Goal: Task Accomplishment & Management: Complete application form

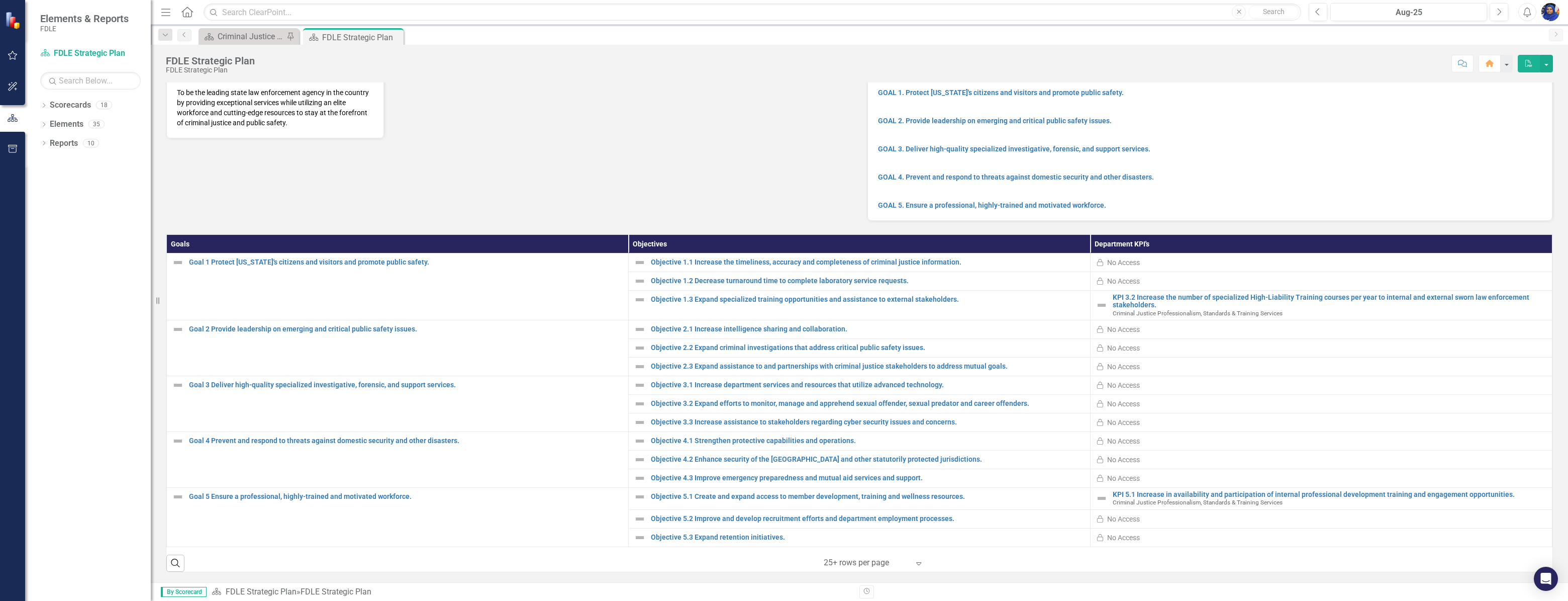
scroll to position [97, 0]
click at [1119, 328] on div "No Access" at bounding box center [1124, 329] width 33 height 10
click at [1217, 496] on link "KPI 5.1 Increase in availability and participation of internal professional dev…" at bounding box center [1329, 494] width 434 height 7
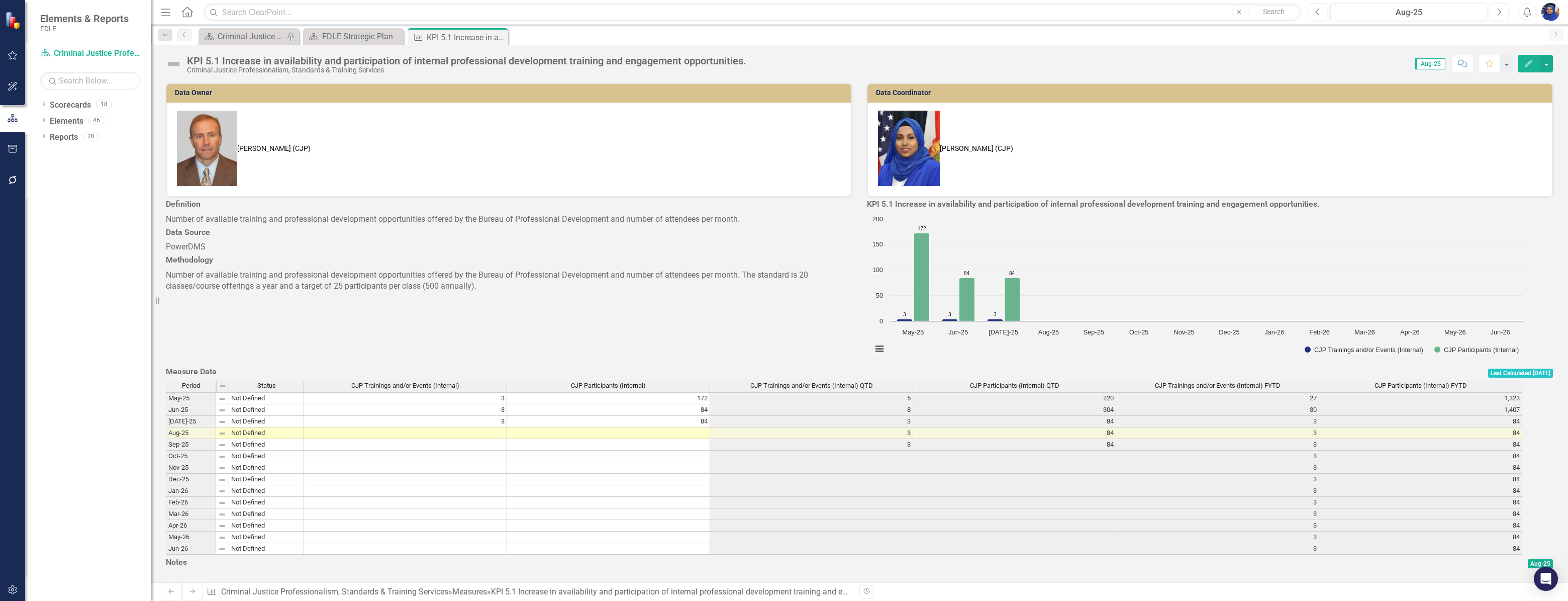
click at [507, 430] on td at bounding box center [406, 433] width 203 height 12
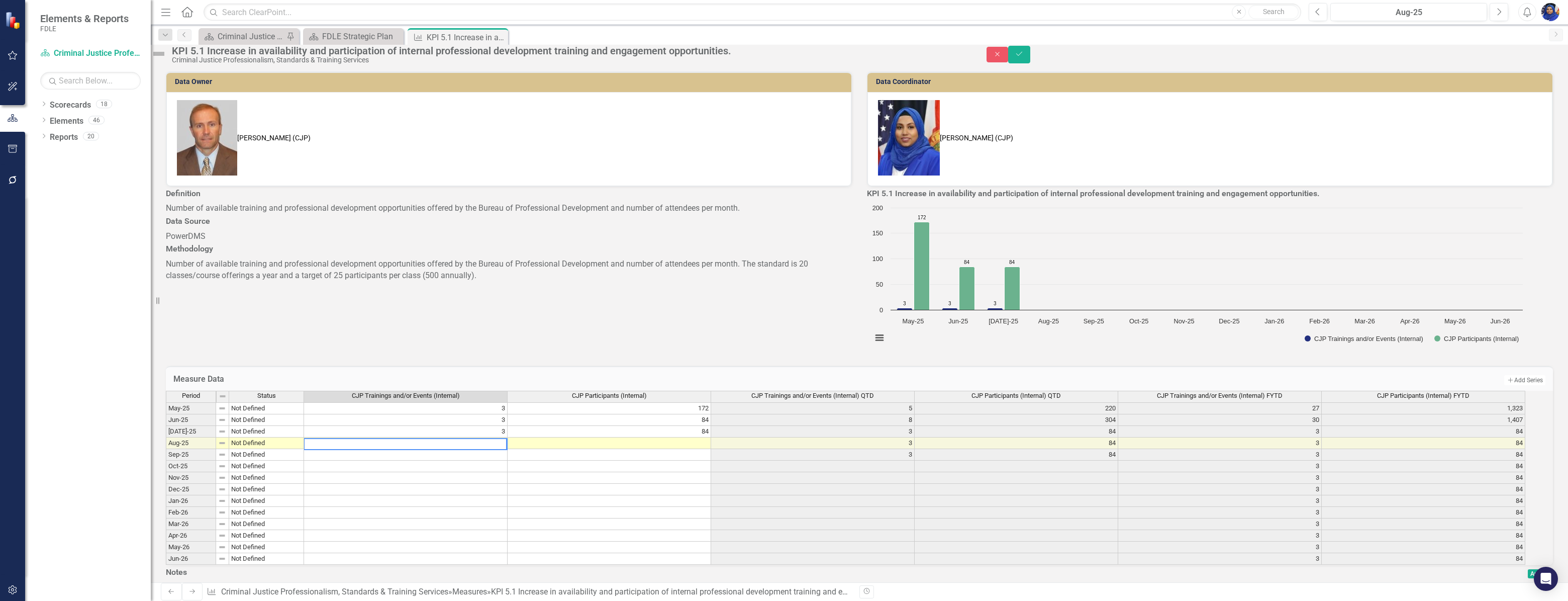
click at [492, 438] on textarea at bounding box center [405, 444] width 203 height 12
click at [1002, 58] on icon "Close" at bounding box center [997, 54] width 9 height 7
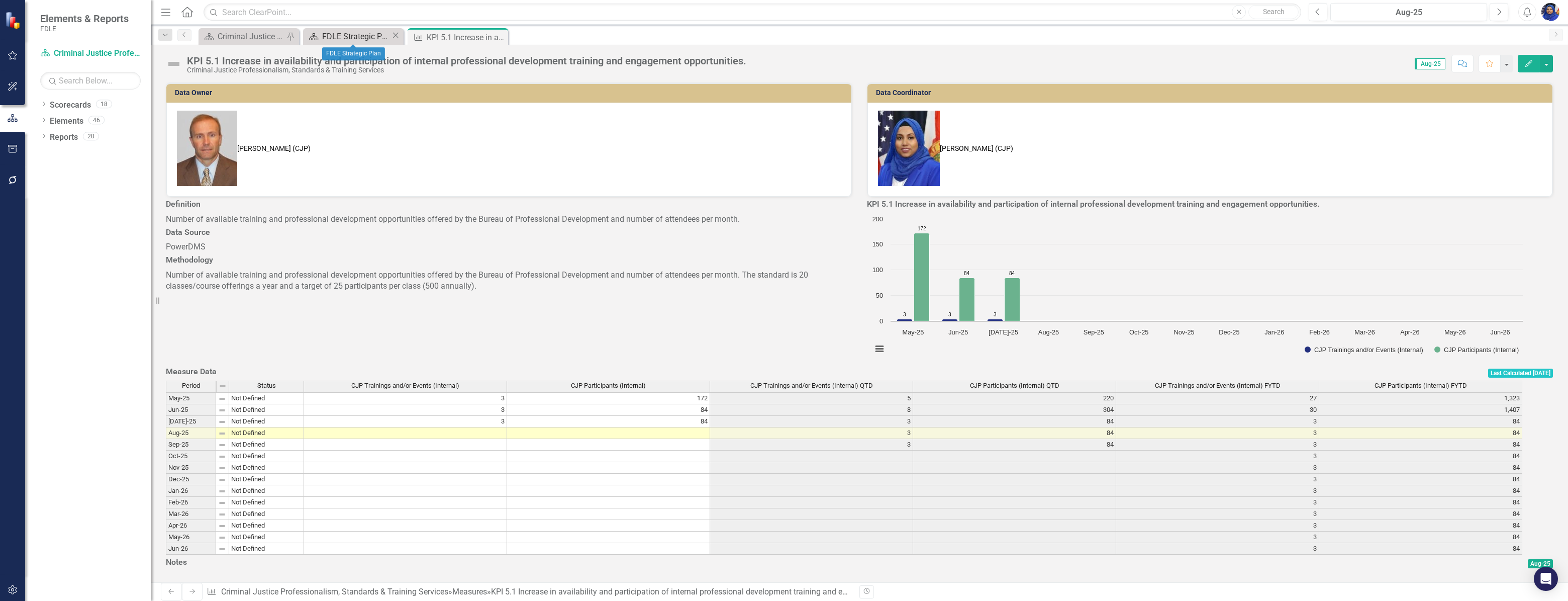
click at [354, 38] on div "FDLE Strategic Plan" at bounding box center [356, 37] width 69 height 13
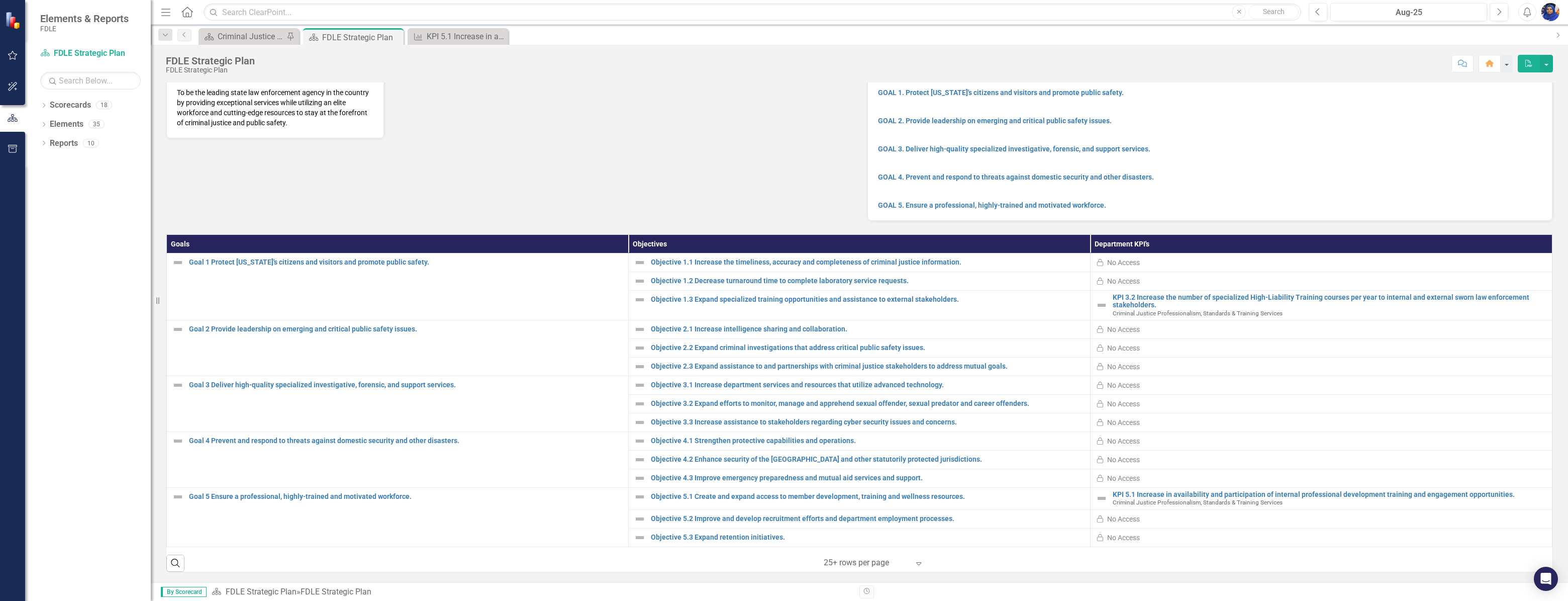
scroll to position [97, 0]
click at [42, 106] on icon "Dropdown" at bounding box center [44, 106] width 7 height 5
click at [40, 124] on div "Dropdown" at bounding box center [35, 124] width 10 height 9
click at [38, 217] on icon "Dropdown" at bounding box center [34, 214] width 7 height 6
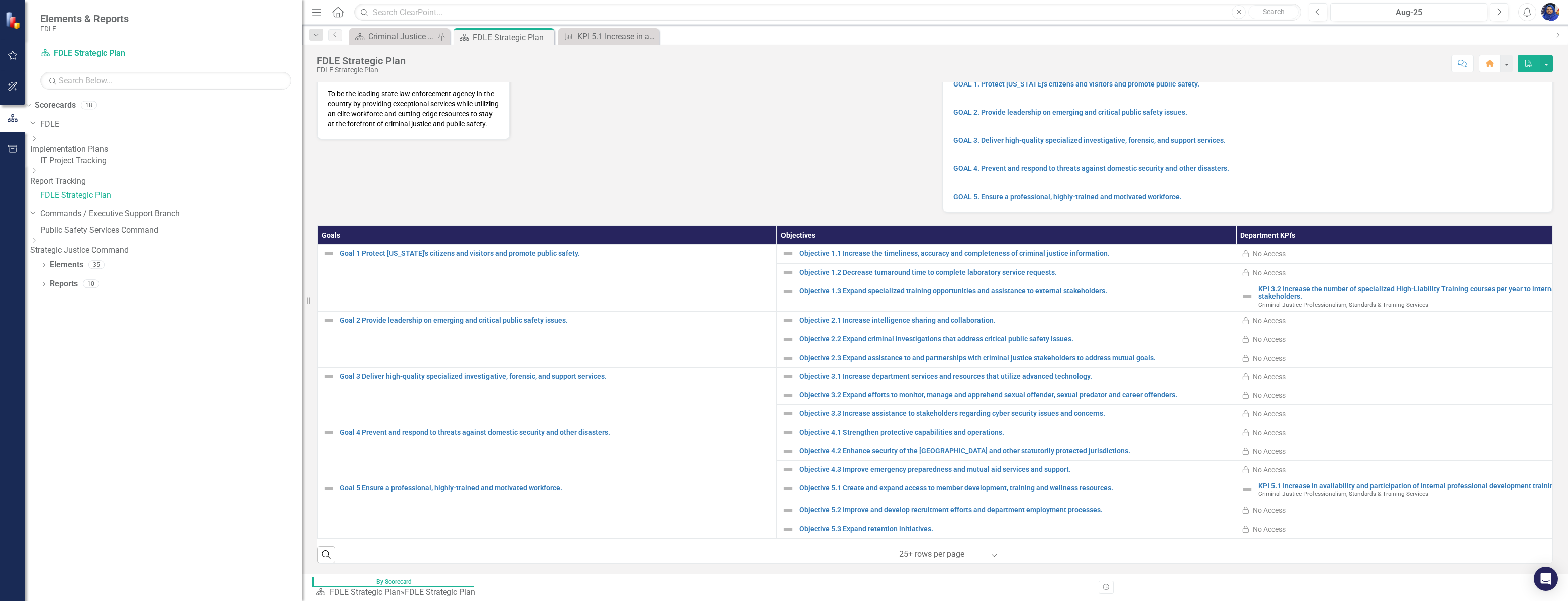
drag, startPoint x: 153, startPoint y: 240, endPoint x: 373, endPoint y: 248, distance: 220.1
click at [373, 248] on div "Elements & Reports FDLE Scorecard FDLE Strategic Plan Search Dropdown Scorecard…" at bounding box center [784, 300] width 1568 height 601
click at [38, 174] on icon "Dropdown" at bounding box center [34, 170] width 7 height 6
click at [36, 247] on icon "Dropdown" at bounding box center [33, 243] width 6 height 7
click at [30, 102] on icon "Dropdown" at bounding box center [27, 105] width 5 height 7
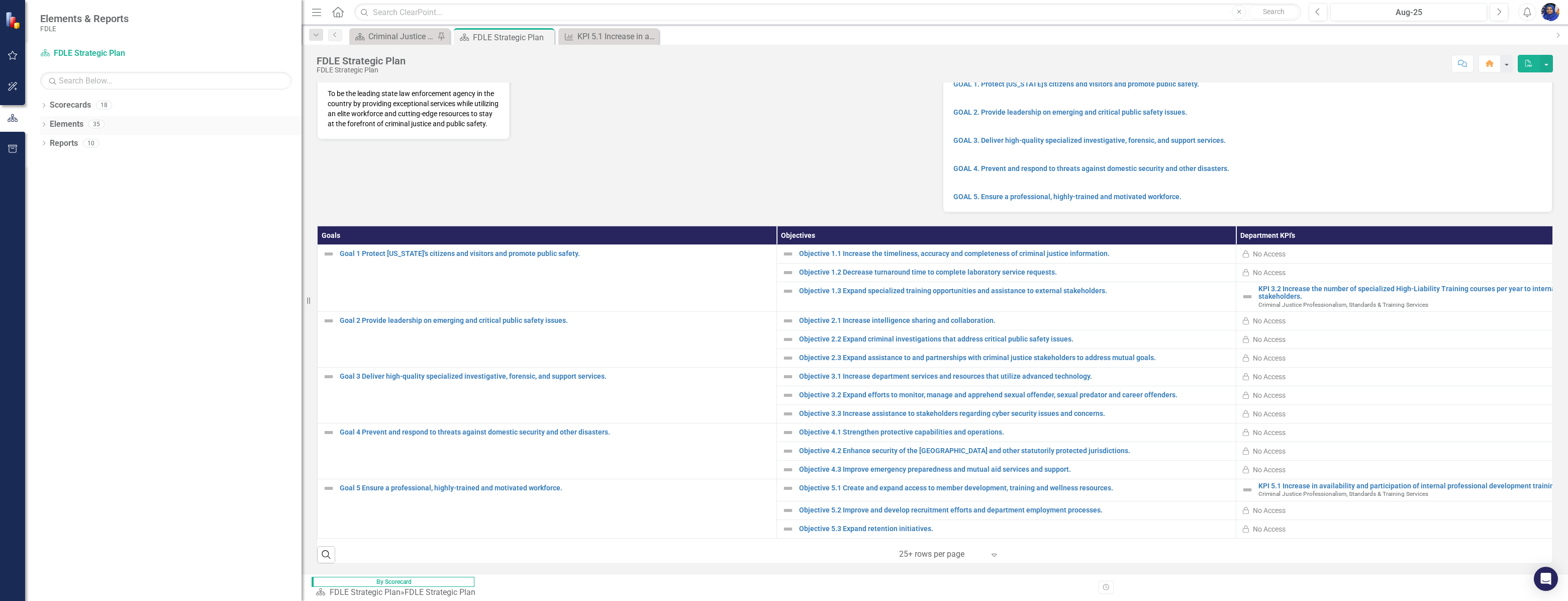
click at [43, 123] on icon "Dropdown" at bounding box center [44, 125] width 7 height 5
click at [85, 201] on link "Key Task Key Tasks" at bounding box center [65, 200] width 51 height 12
click at [35, 202] on icon at bounding box center [34, 200] width 2 height 4
click at [30, 202] on icon "Dropdown" at bounding box center [27, 200] width 5 height 7
click at [35, 163] on icon at bounding box center [34, 162] width 2 height 4
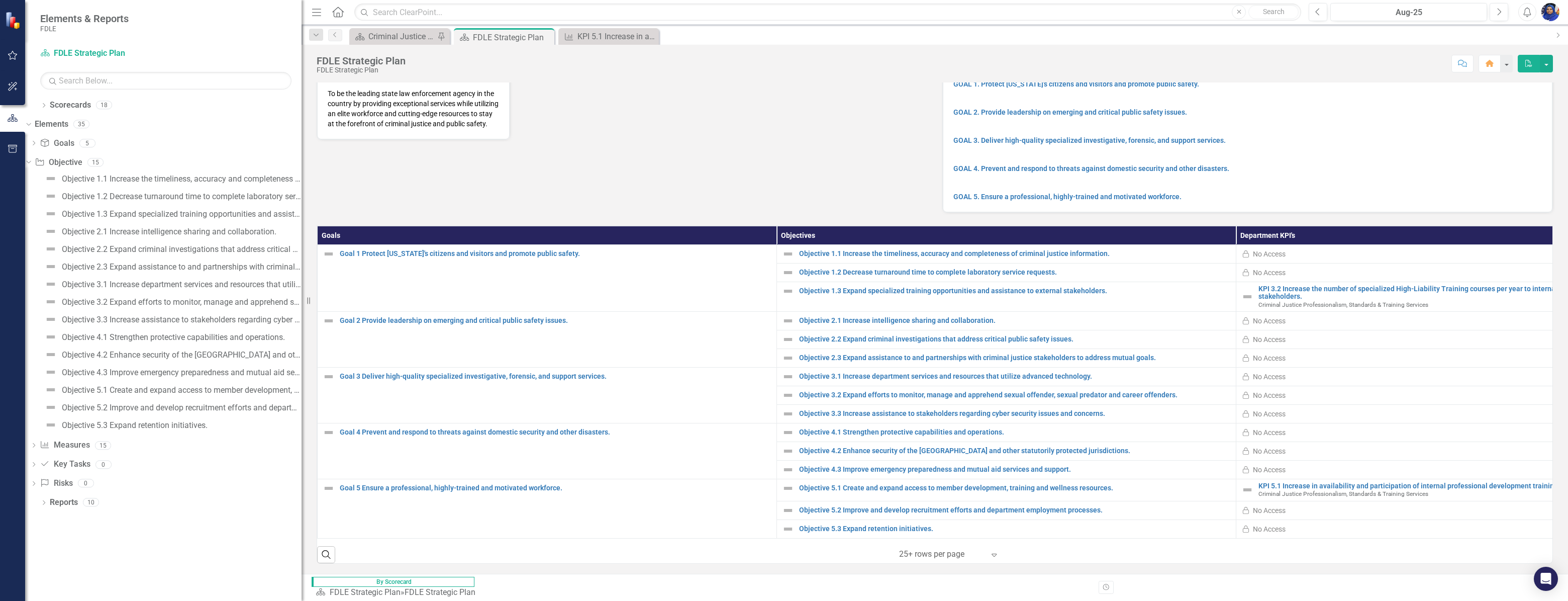
drag, startPoint x: 302, startPoint y: 286, endPoint x: 402, endPoint y: 275, distance: 100.6
click at [402, 275] on div "Elements & Reports FDLE Scorecard FDLE Strategic Plan Search Dropdown Scorecard…" at bounding box center [784, 300] width 1568 height 601
click at [267, 177] on div "Objective 1.1 Increase the timeliness, accuracy and completeness of criminal ju…" at bounding box center [182, 178] width 240 height 9
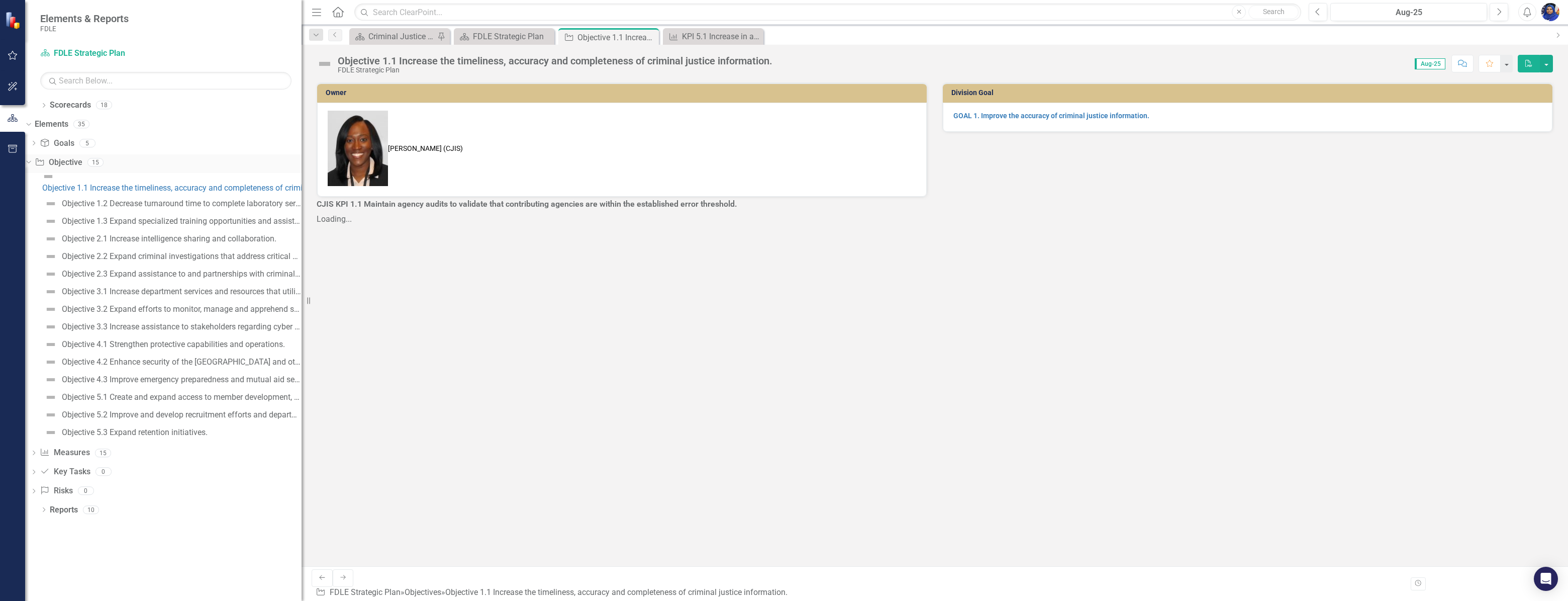
click at [30, 160] on icon "Dropdown" at bounding box center [27, 162] width 5 height 7
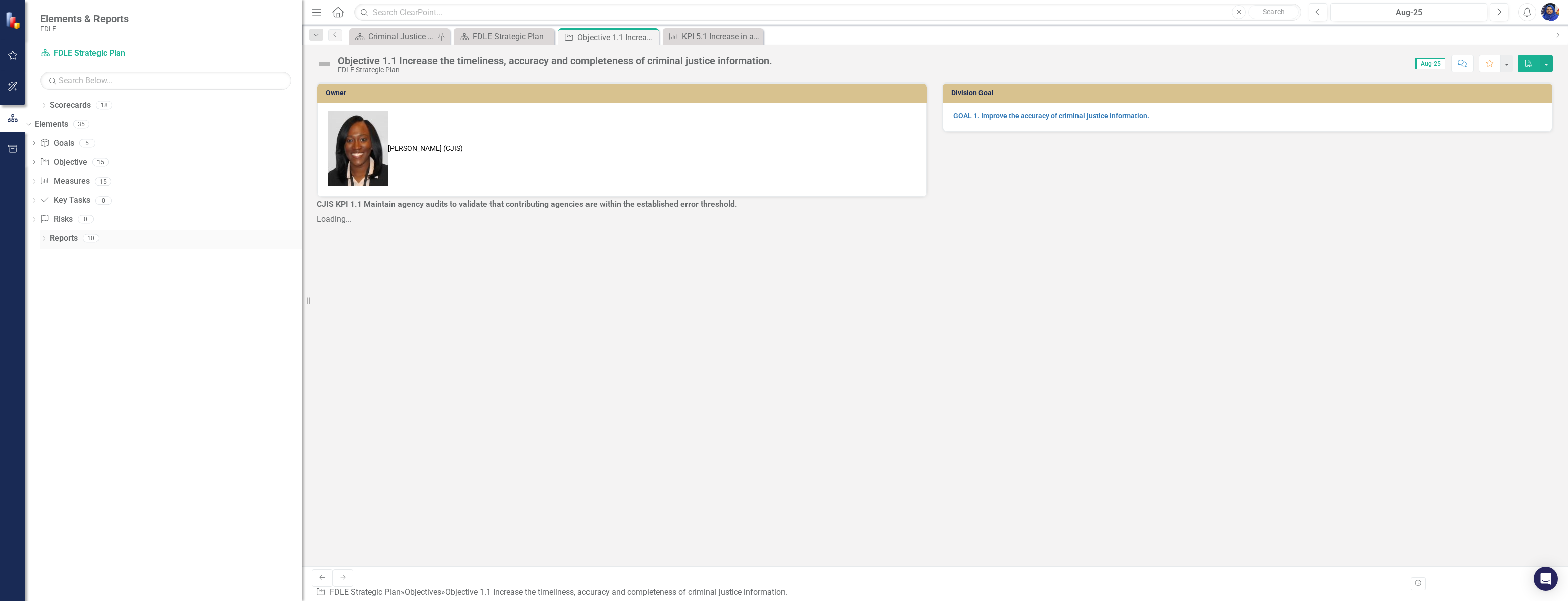
click at [41, 237] on icon "Dropdown" at bounding box center [44, 239] width 7 height 5
click at [30, 237] on icon at bounding box center [28, 239] width 4 height 2
click at [45, 104] on icon "Dropdown" at bounding box center [44, 106] width 7 height 5
click at [58, 125] on link "FDLE" at bounding box center [170, 124] width 261 height 12
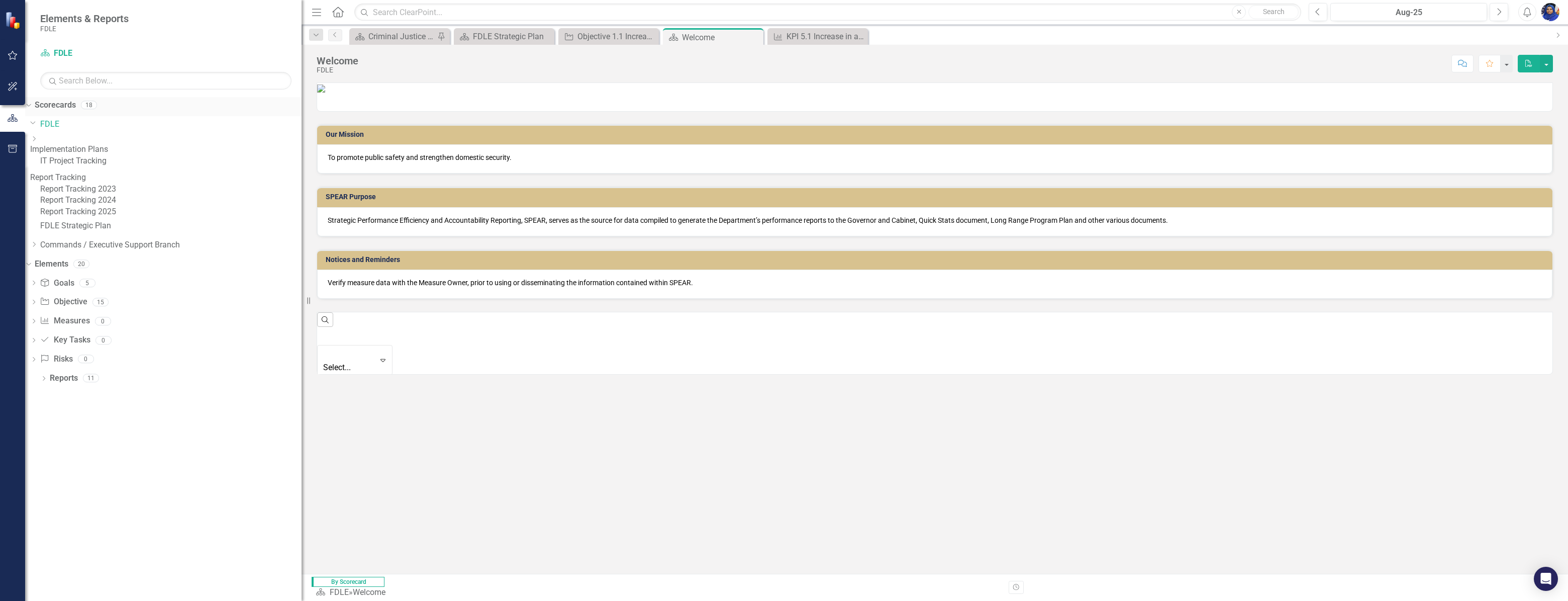
click at [30, 104] on icon "Dropdown" at bounding box center [27, 105] width 5 height 7
click at [44, 104] on icon at bounding box center [44, 105] width 2 height 4
click at [754, 36] on icon at bounding box center [754, 37] width 5 height 5
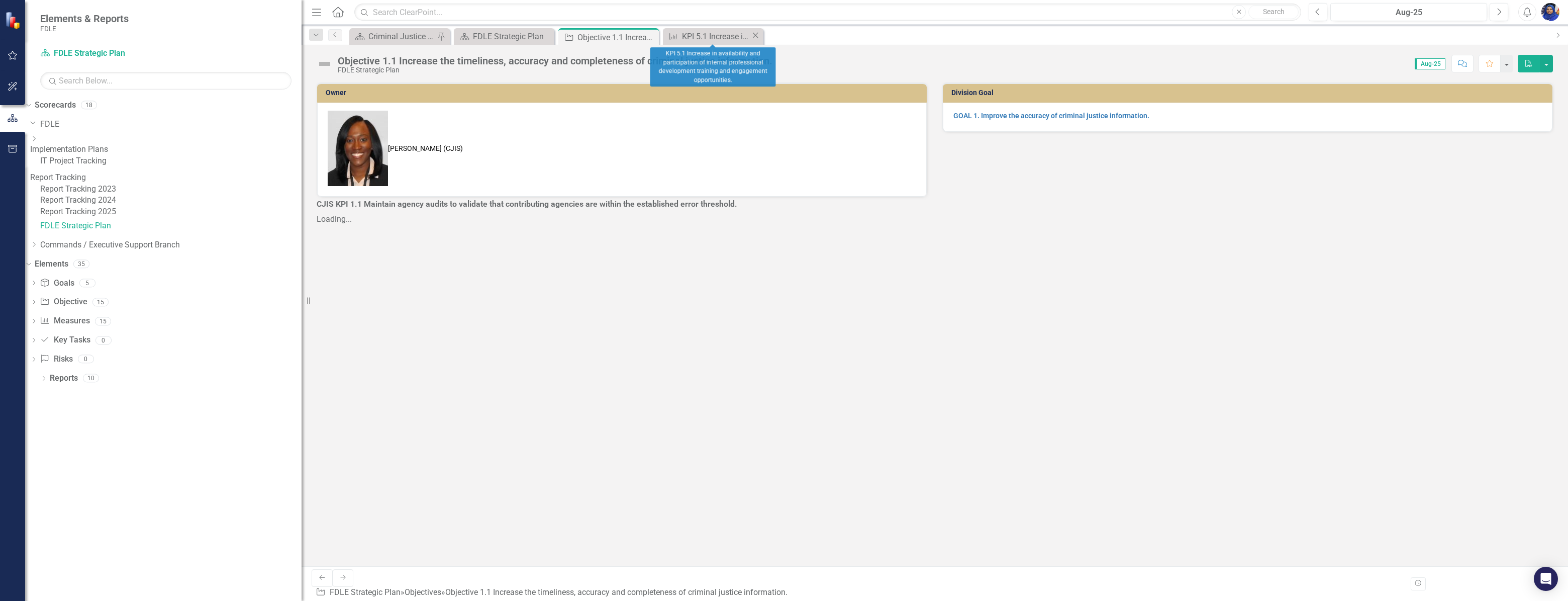
click at [751, 36] on icon "Close" at bounding box center [755, 35] width 10 height 8
click at [649, 35] on icon "Close" at bounding box center [649, 37] width 10 height 8
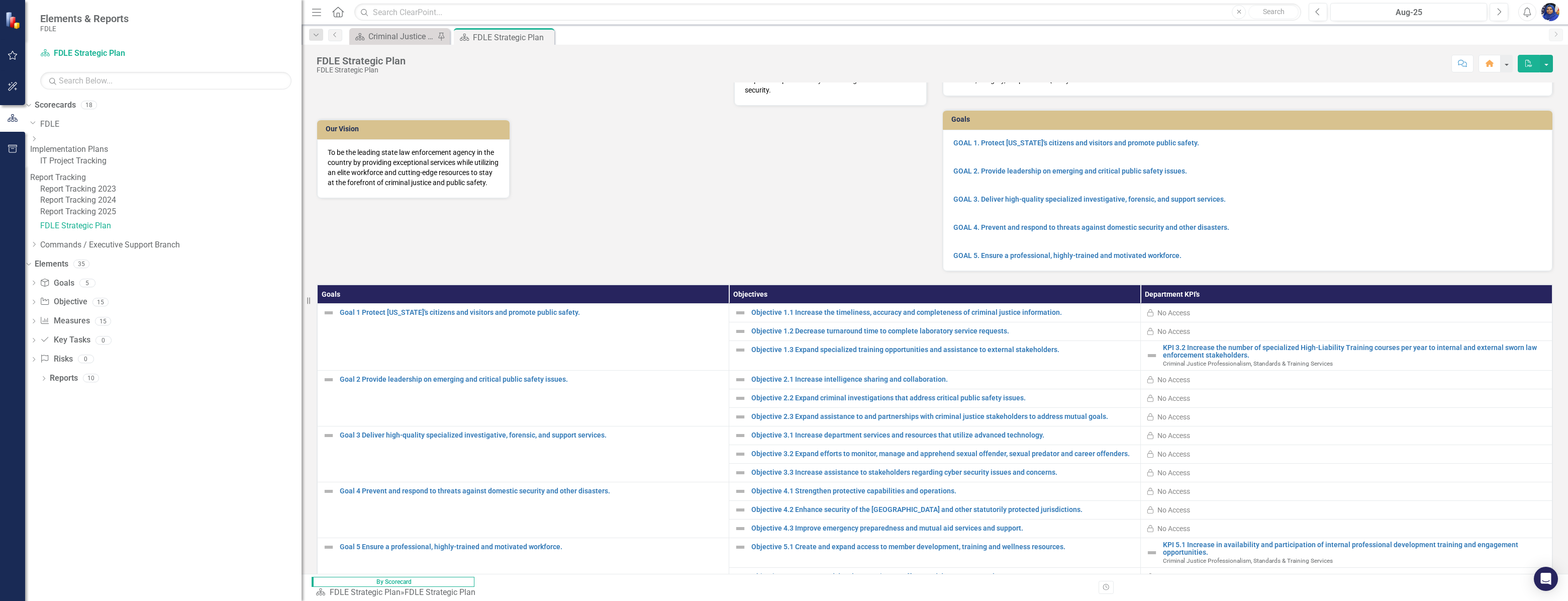
scroll to position [105, 0]
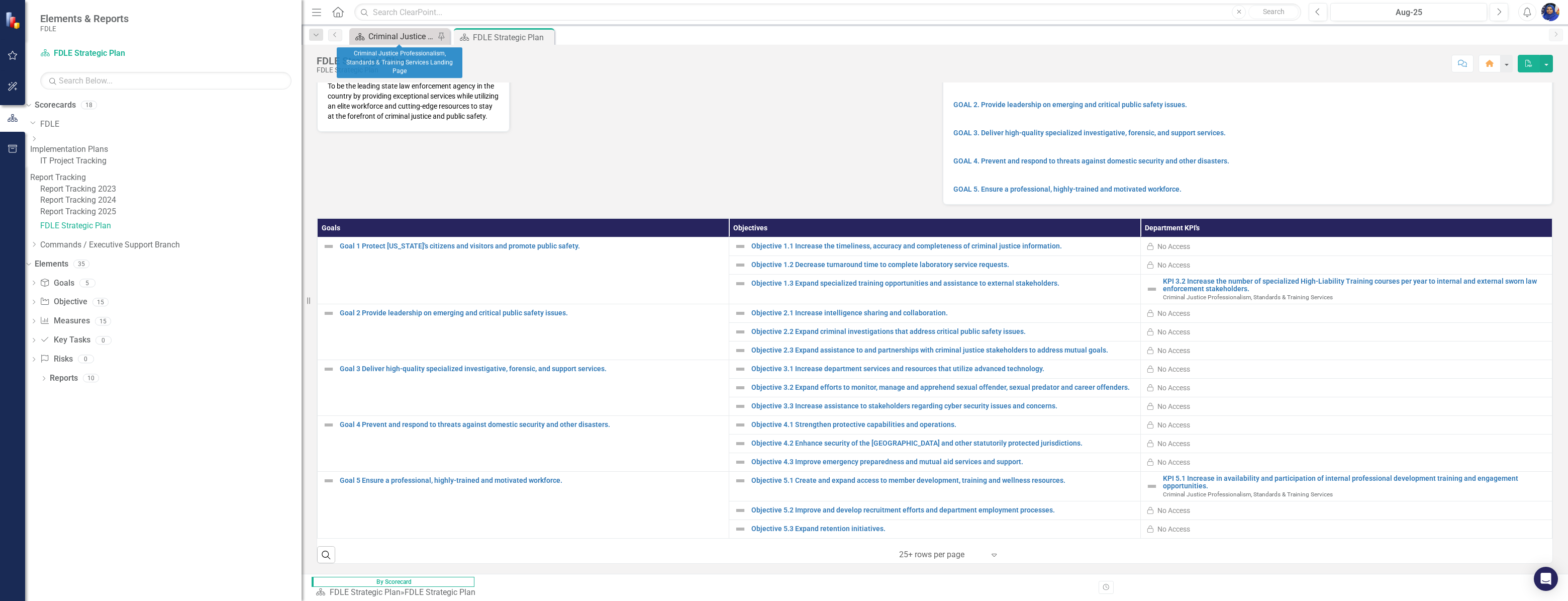
click at [399, 38] on div "Criminal Justice Professionalism, Standards & Training Services Landing Page" at bounding box center [401, 37] width 66 height 13
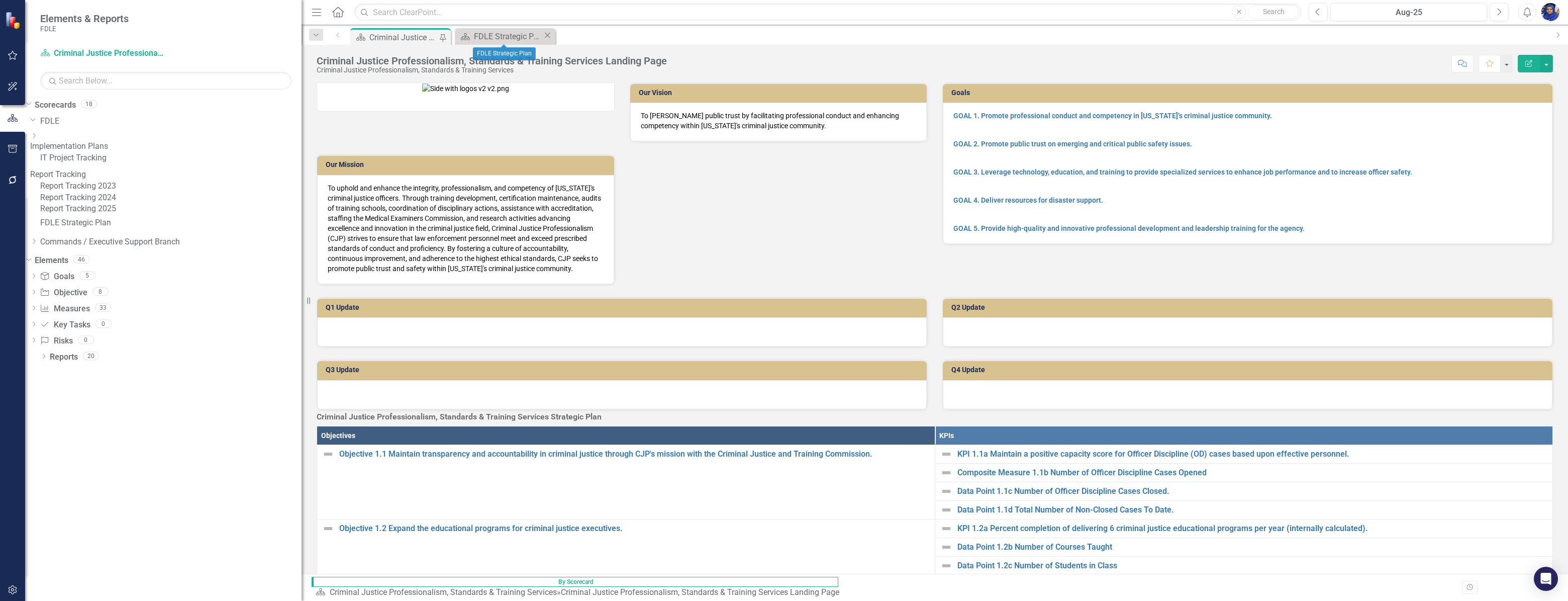
click at [546, 34] on icon "Close" at bounding box center [547, 35] width 10 height 8
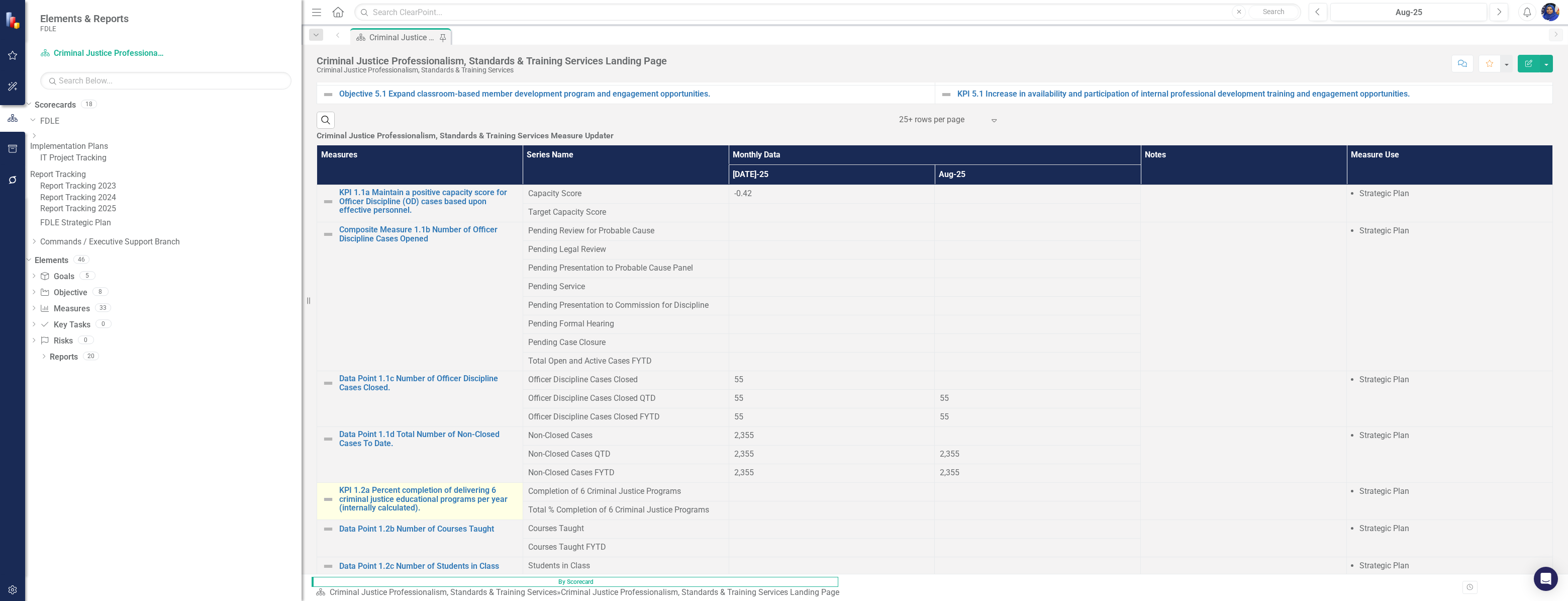
scroll to position [91, 0]
click at [724, 281] on span "Pending Service" at bounding box center [626, 287] width 195 height 12
drag, startPoint x: 822, startPoint y: 262, endPoint x: 863, endPoint y: 361, distance: 107.2
click at [863, 361] on tbody "KPI 1.1a Maintain a positive capacity score for Officer Discipline (OD) cases b…" at bounding box center [935, 457] width 1236 height 544
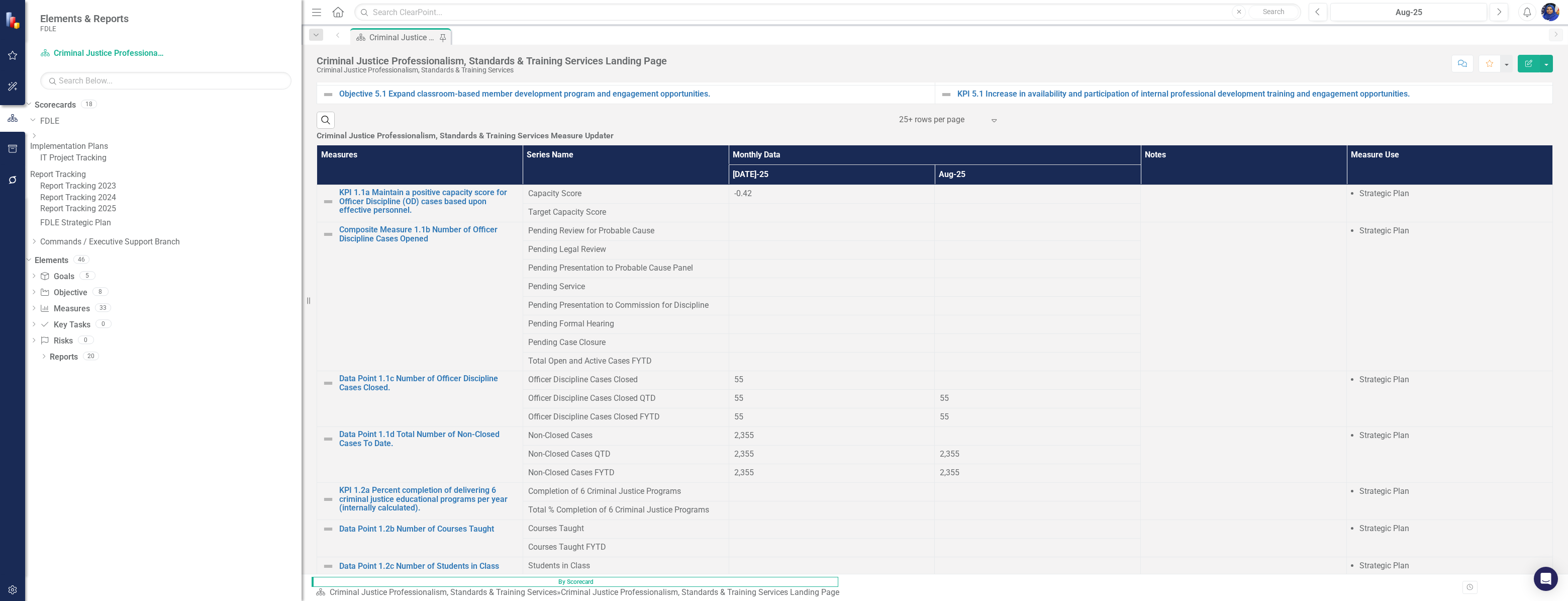
click at [929, 237] on div at bounding box center [831, 231] width 195 height 12
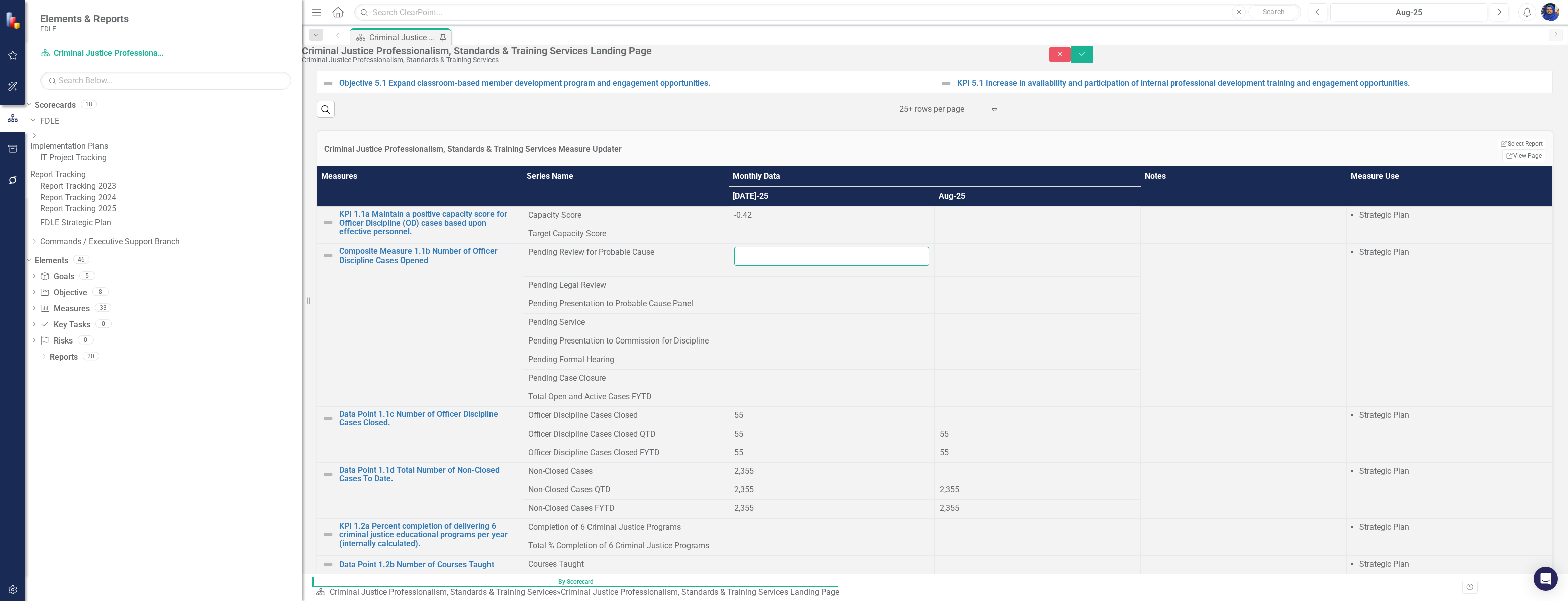
click at [929, 265] on input "number" at bounding box center [831, 256] width 195 height 19
type input "396"
click at [929, 292] on div at bounding box center [831, 286] width 195 height 12
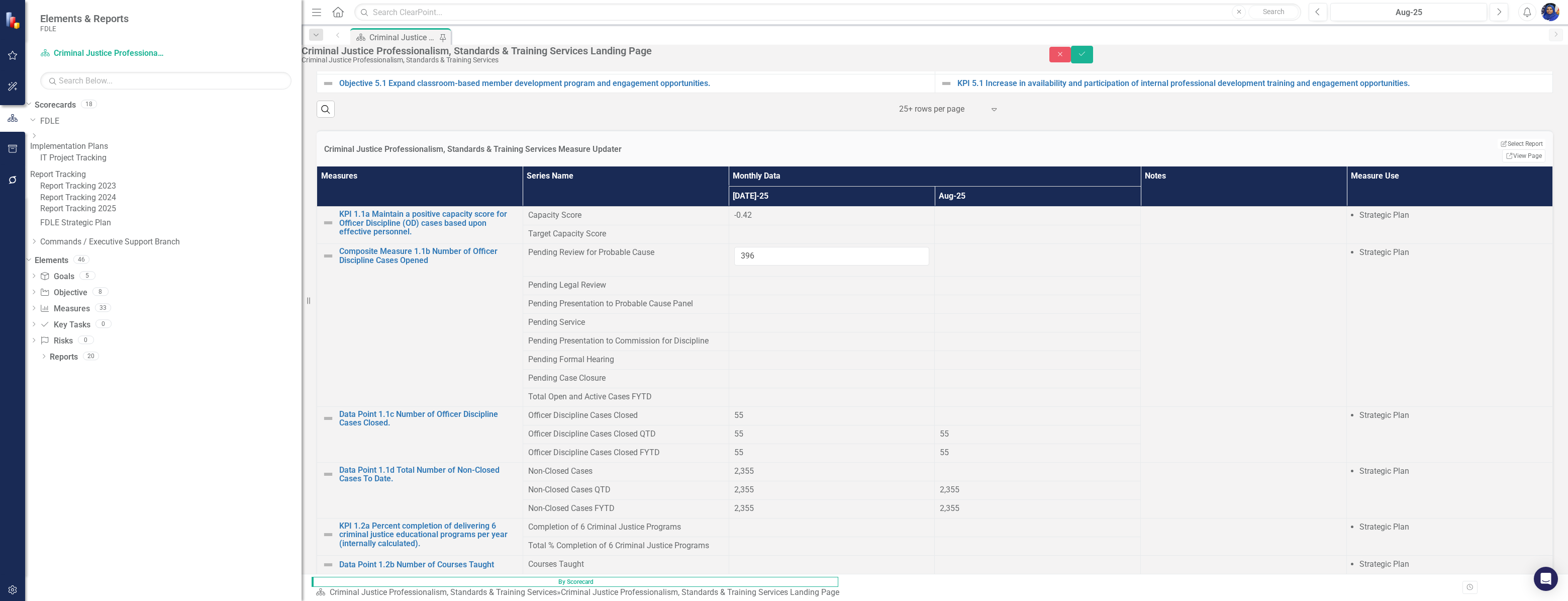
click at [929, 292] on div at bounding box center [831, 286] width 195 height 12
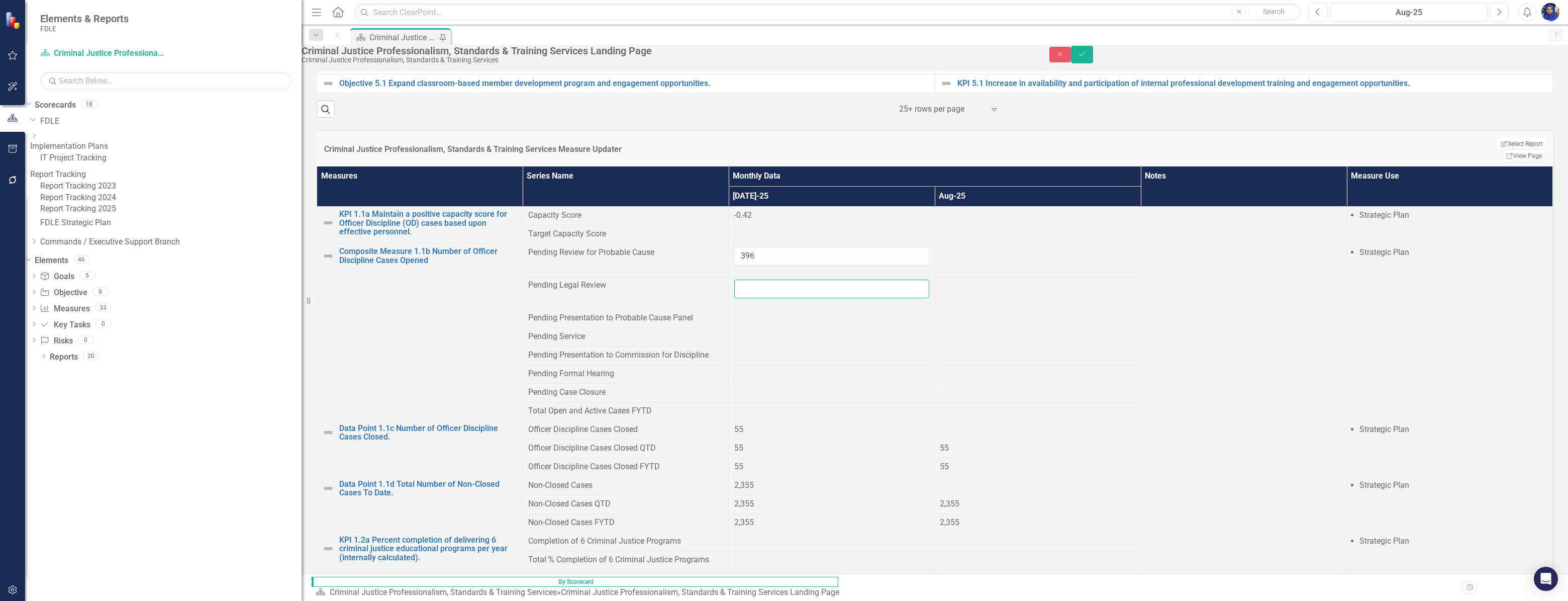
click at [929, 298] on input "number" at bounding box center [831, 289] width 195 height 19
type input "103"
click at [929, 380] on div at bounding box center [831, 374] width 195 height 12
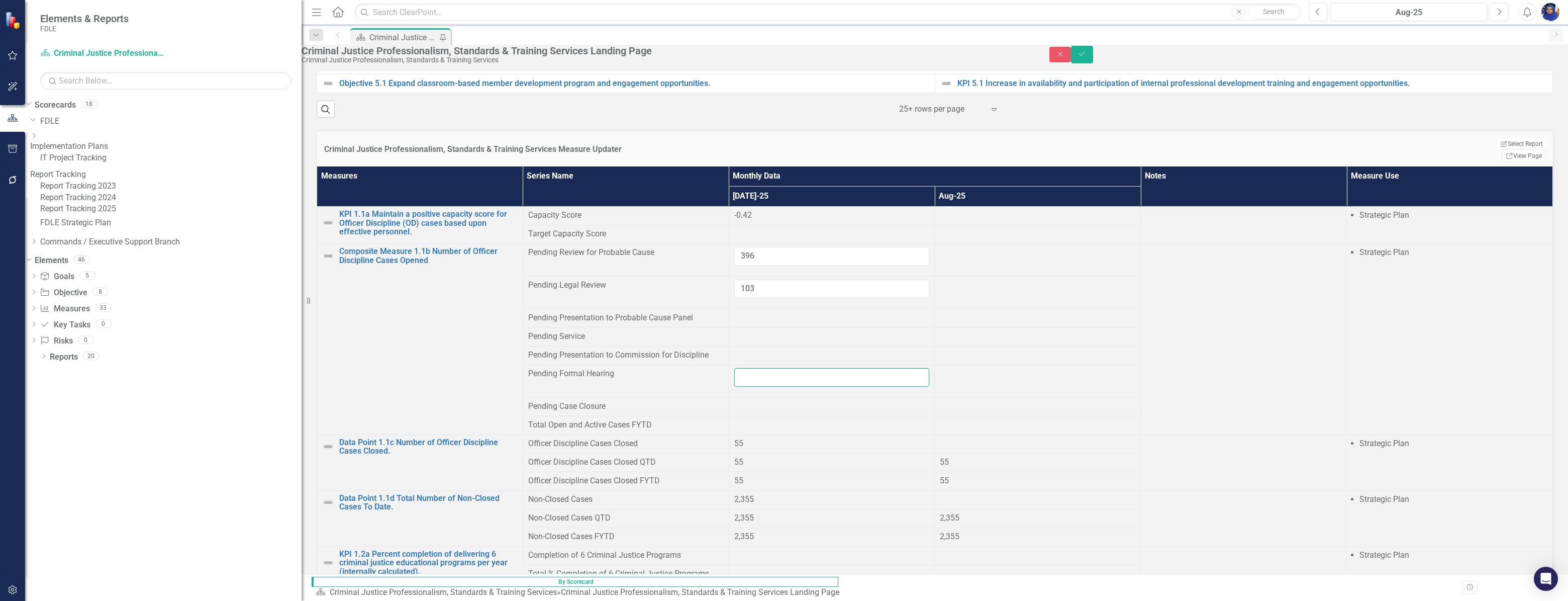
click at [929, 387] on input "number" at bounding box center [831, 377] width 195 height 19
type input "172"
click at [929, 362] on div at bounding box center [831, 356] width 195 height 12
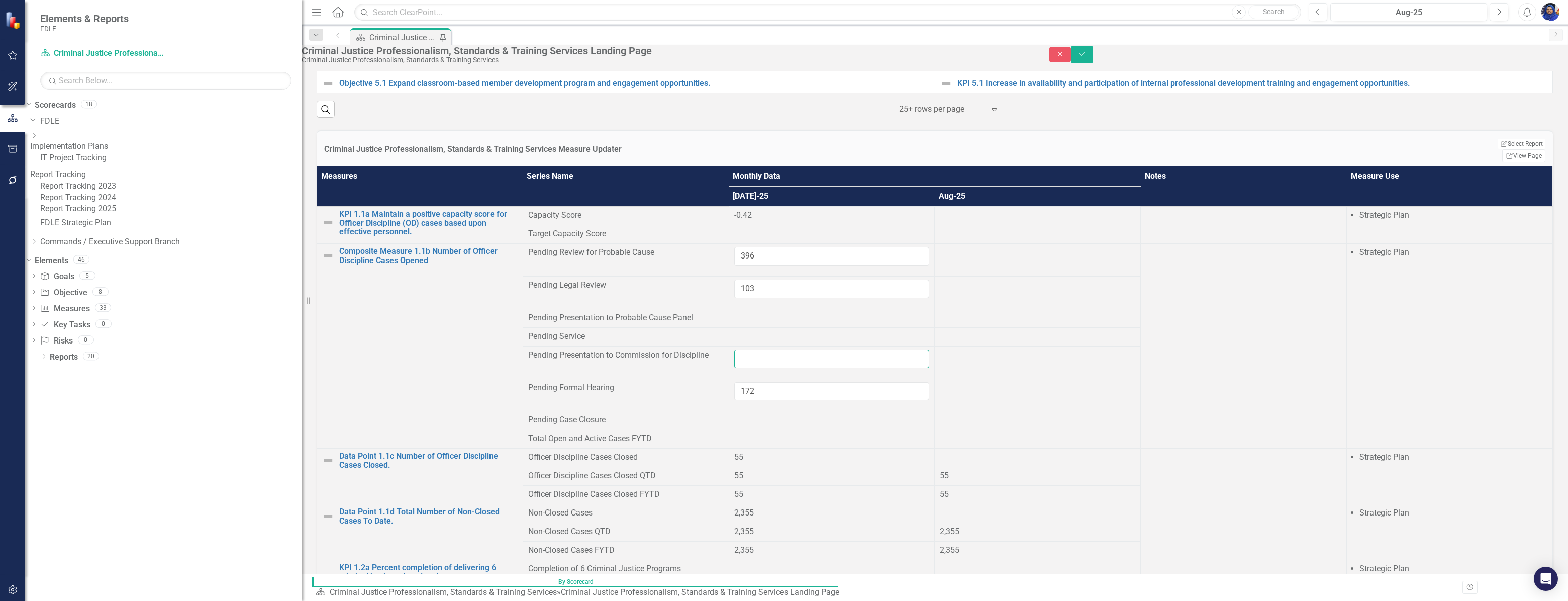
click at [929, 368] on input "number" at bounding box center [831, 359] width 195 height 19
type input "57"
click at [929, 325] on div at bounding box center [831, 318] width 195 height 12
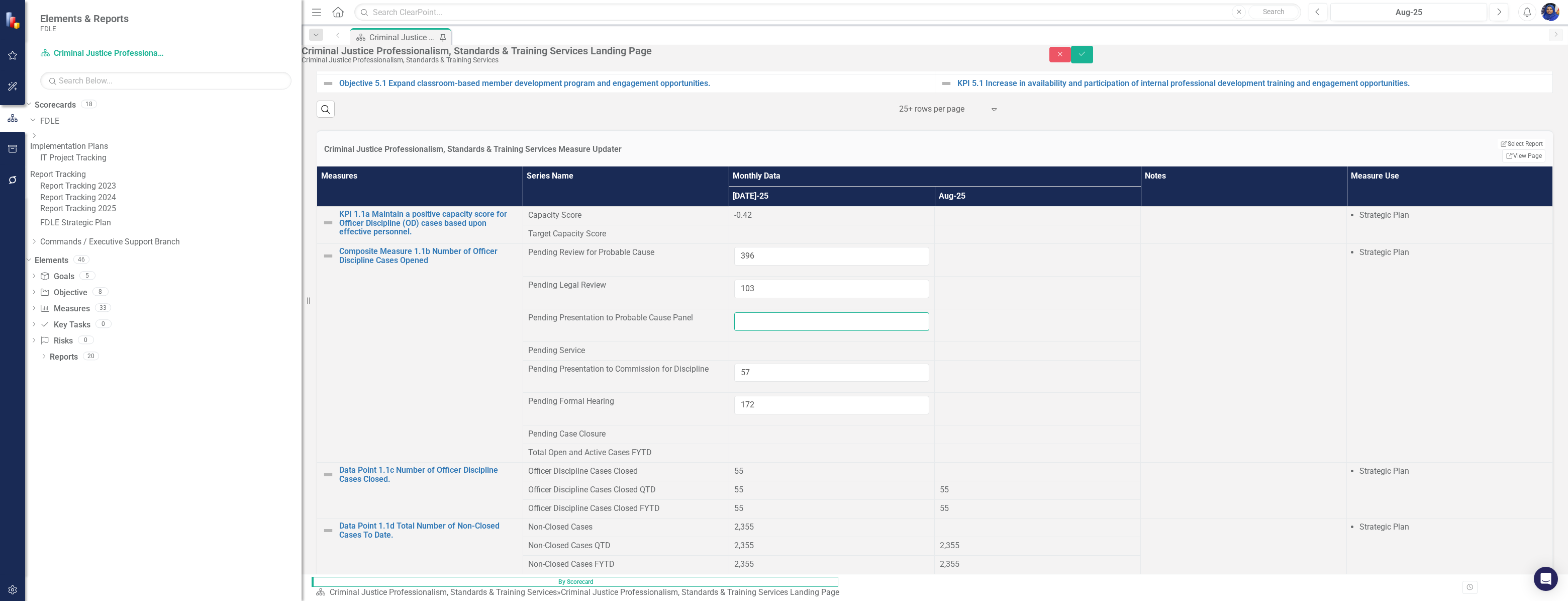
click at [929, 331] on input "number" at bounding box center [831, 322] width 195 height 19
type input "106"
click at [929, 357] on div at bounding box center [831, 351] width 195 height 12
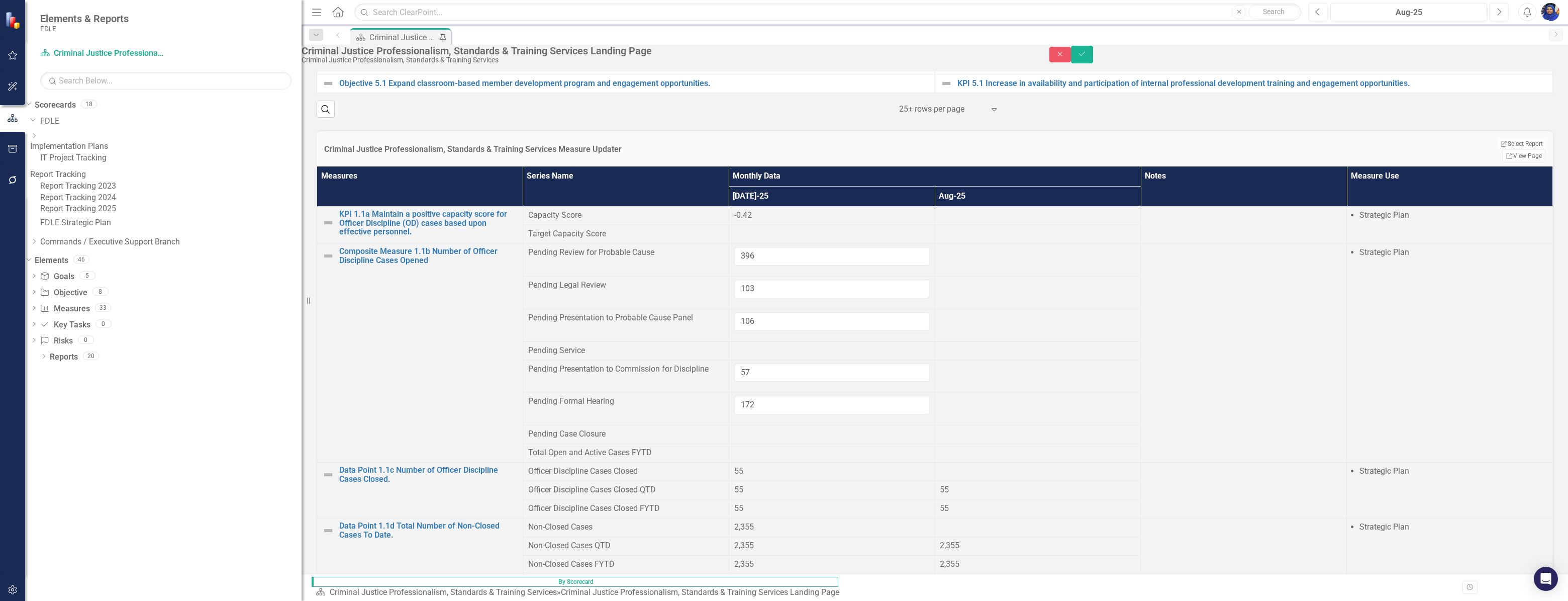
click at [929, 357] on div at bounding box center [831, 351] width 195 height 12
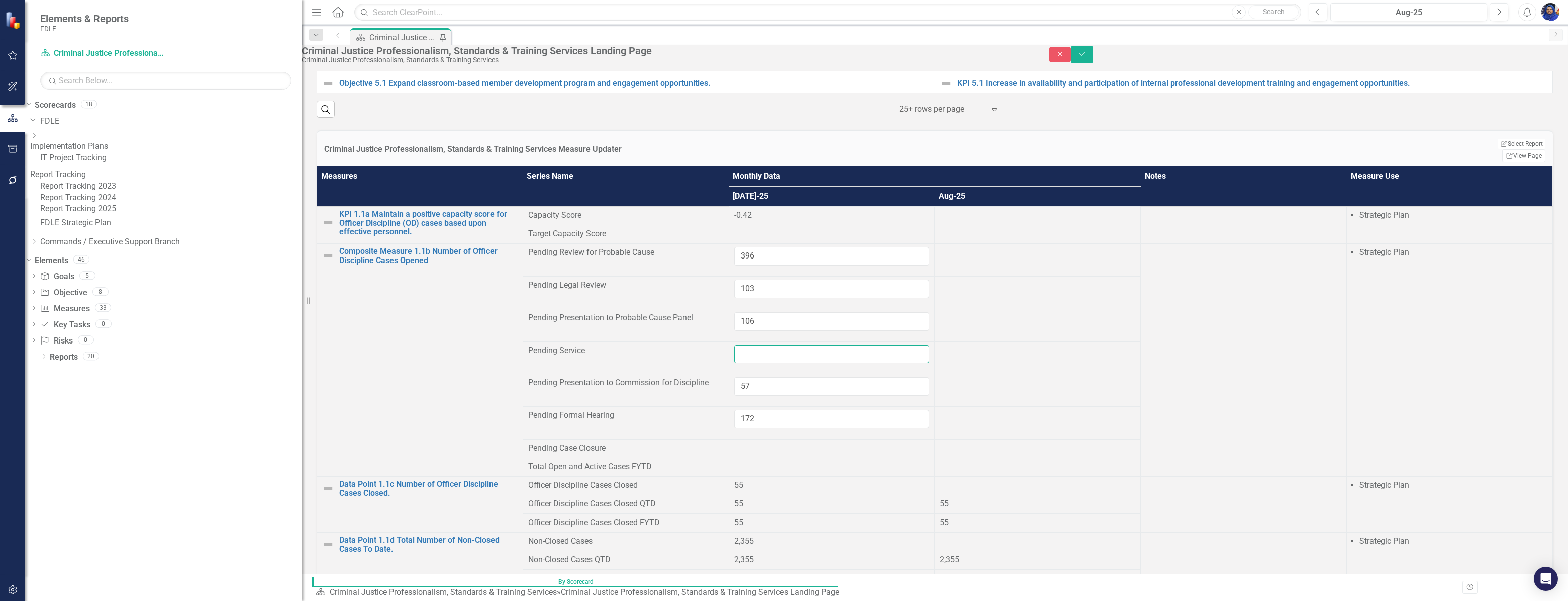
click at [929, 364] on input "number" at bounding box center [831, 354] width 195 height 19
type input "377"
click at [929, 454] on div at bounding box center [831, 449] width 195 height 12
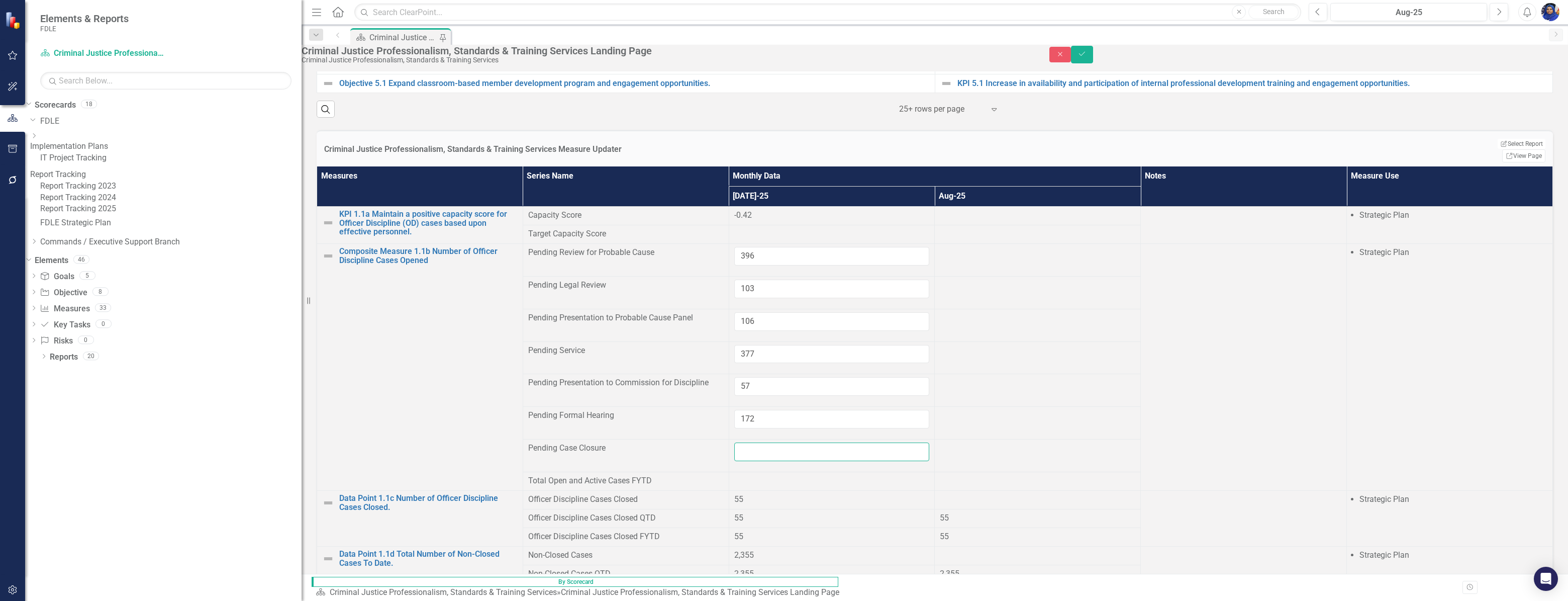
click at [929, 461] on input "number" at bounding box center [831, 452] width 195 height 19
type input "13"
drag, startPoint x: 1128, startPoint y: 468, endPoint x: 1134, endPoint y: 472, distance: 7.2
click at [1131, 470] on td at bounding box center [1038, 456] width 206 height 33
click at [1087, 57] on icon "Save" at bounding box center [1082, 54] width 9 height 7
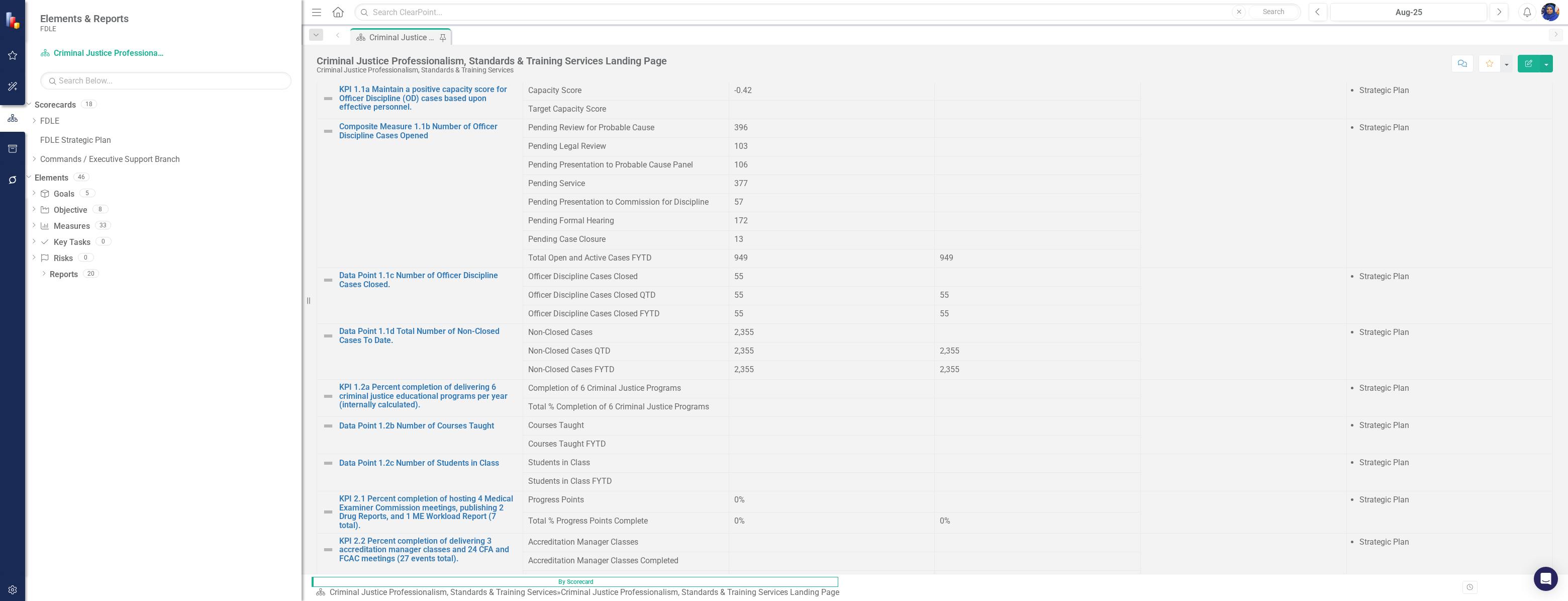
scroll to position [823, 0]
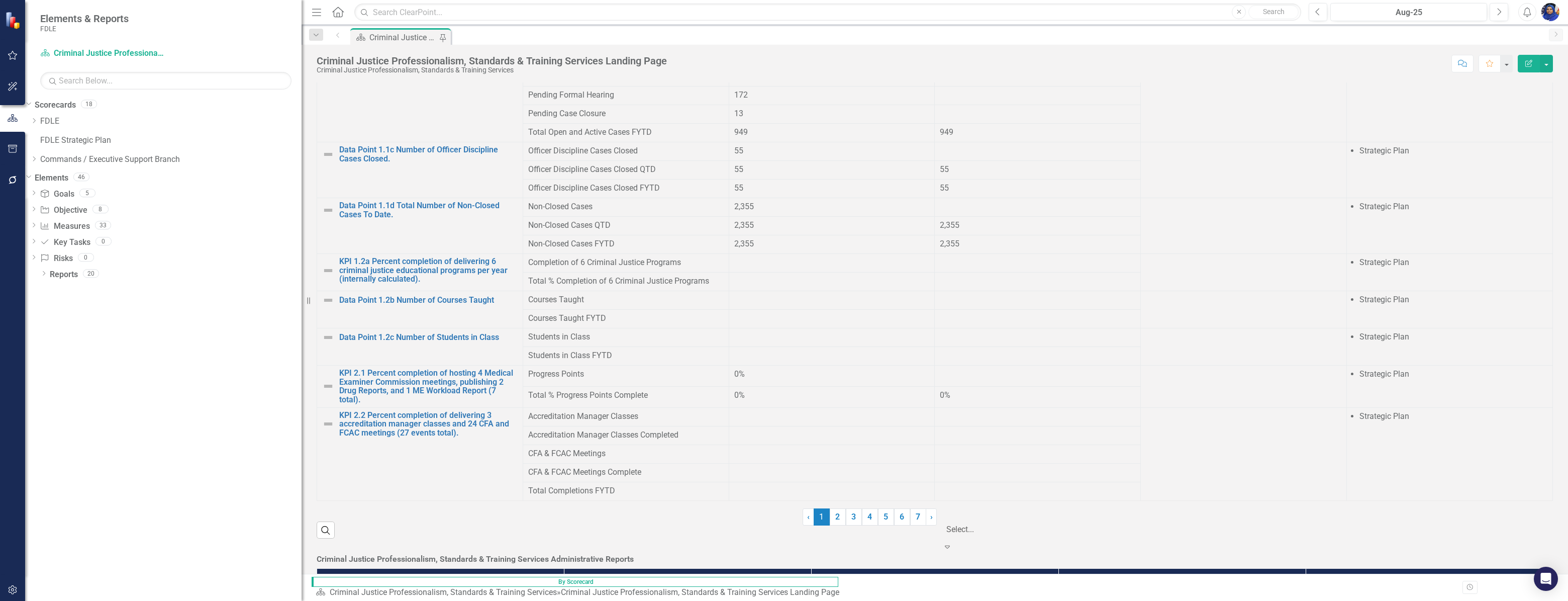
click at [953, 543] on icon "Expand" at bounding box center [947, 546] width 10 height 8
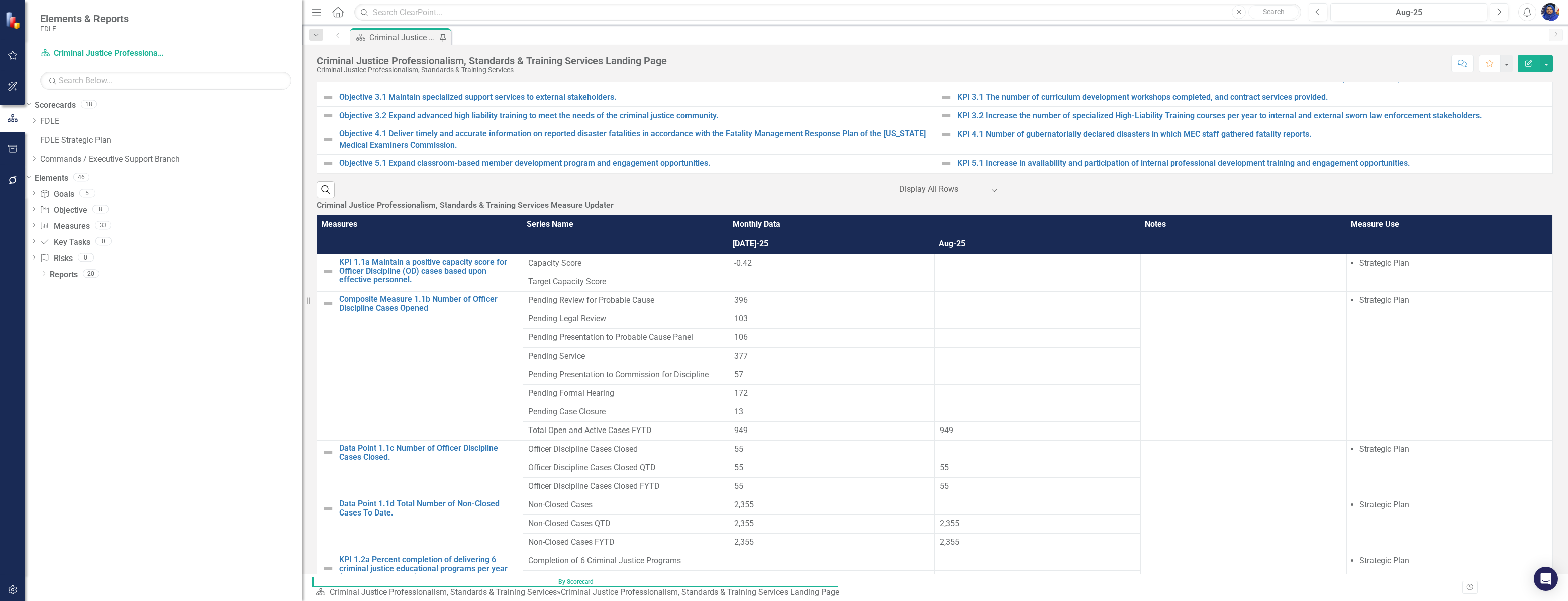
scroll to position [708, 0]
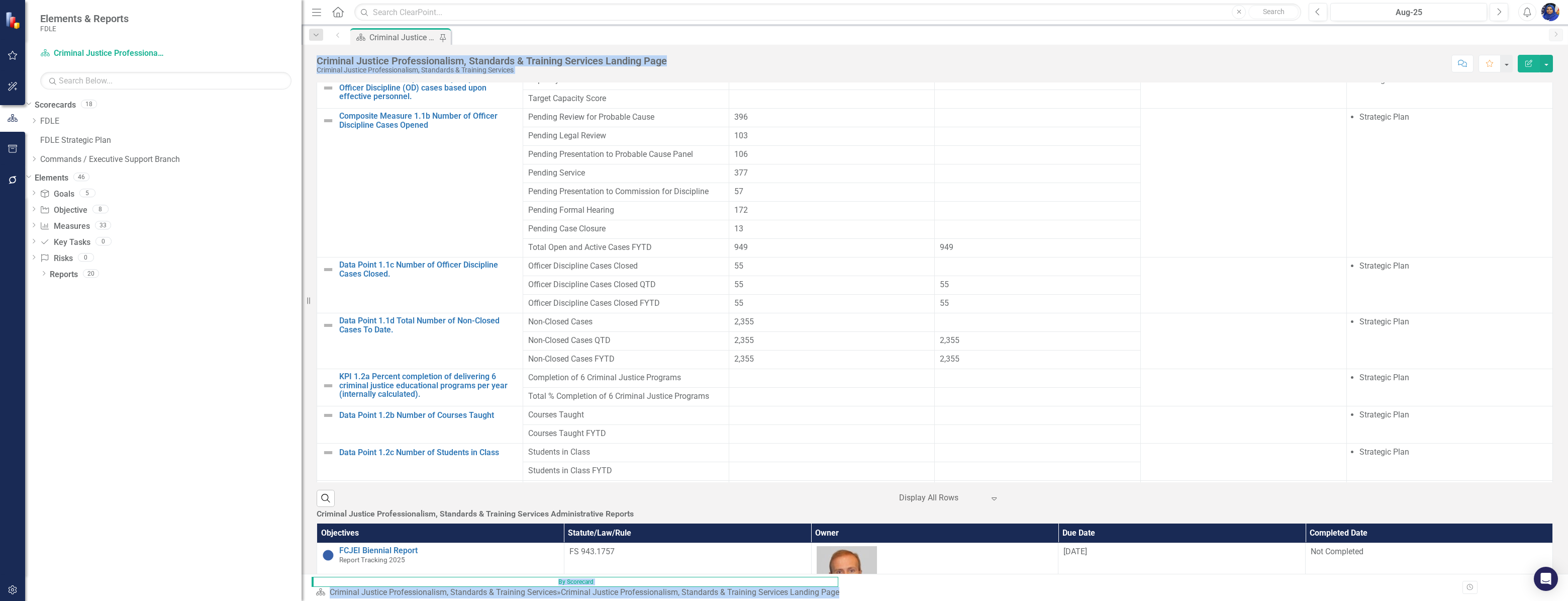
drag, startPoint x: 314, startPoint y: 49, endPoint x: 1569, endPoint y: 624, distance: 1380.5
click at [1567, 600] on html "Elements & Reports FDLE Scorecard Criminal Justice Professionalism, Standards &…" at bounding box center [784, 300] width 1568 height 601
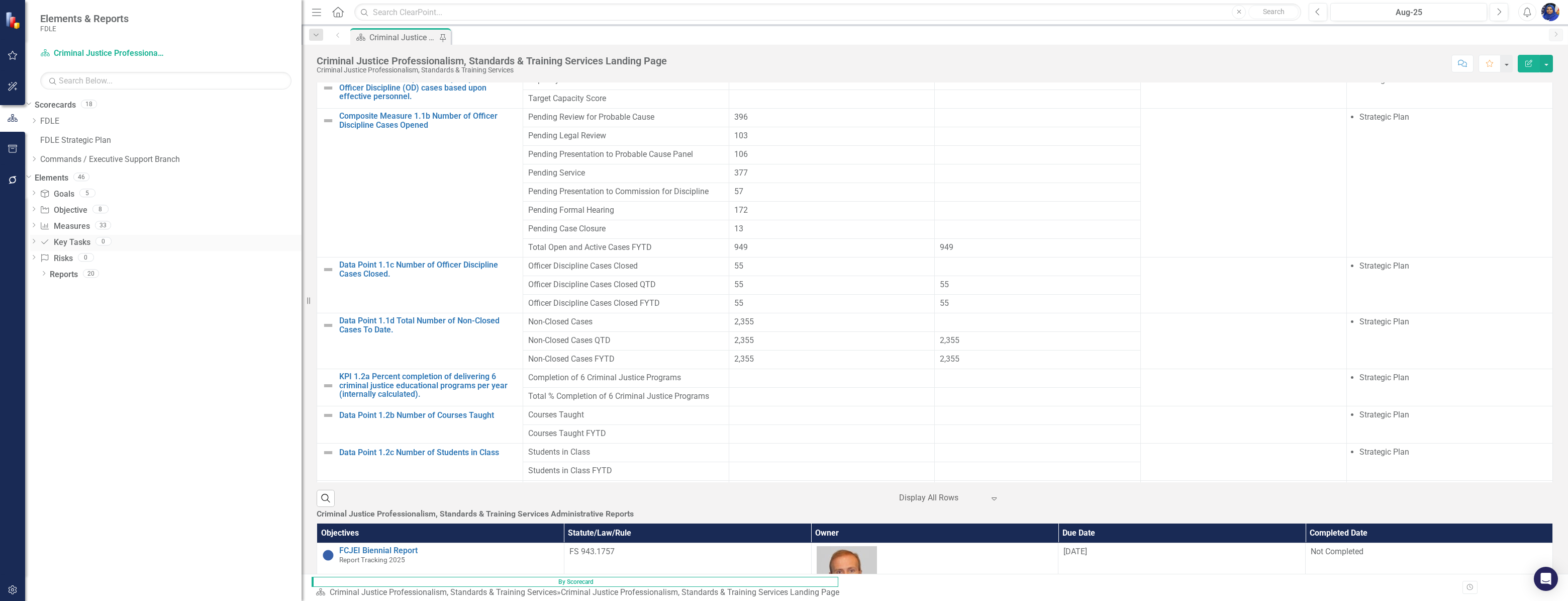
click at [278, 248] on div "Key Task Key Tasks 0" at bounding box center [170, 242] width 262 height 12
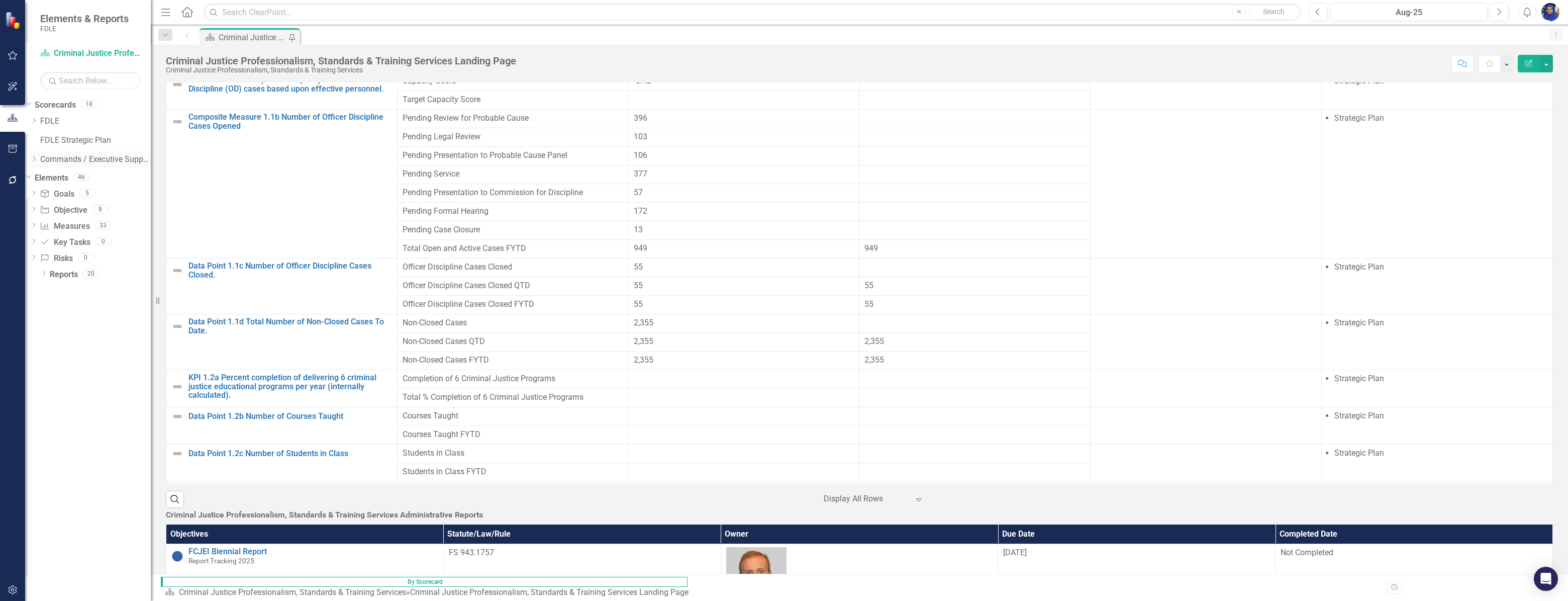
scroll to position [704, 0]
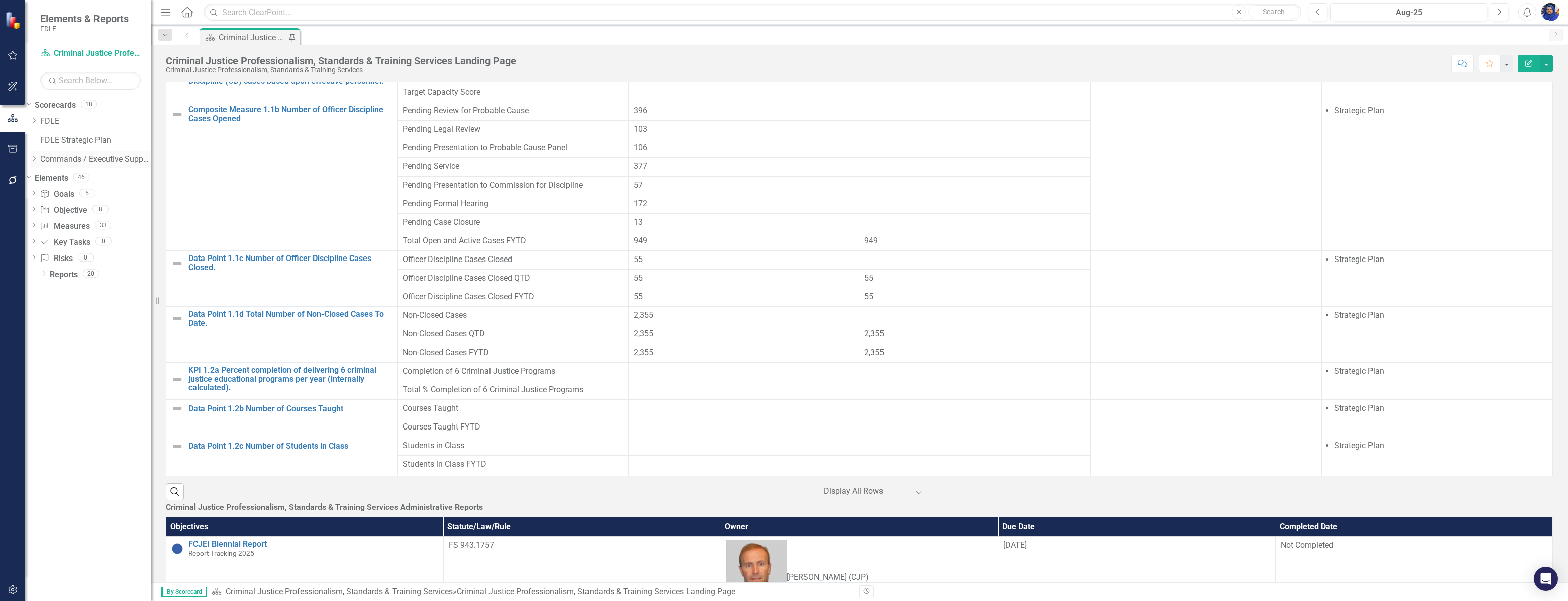
drag, startPoint x: 301, startPoint y: 170, endPoint x: 128, endPoint y: 167, distance: 173.0
click at [128, 167] on div "Elements & Reports FDLE Scorecard Criminal Justice Professionalism, Standards &…" at bounding box center [75, 300] width 151 height 601
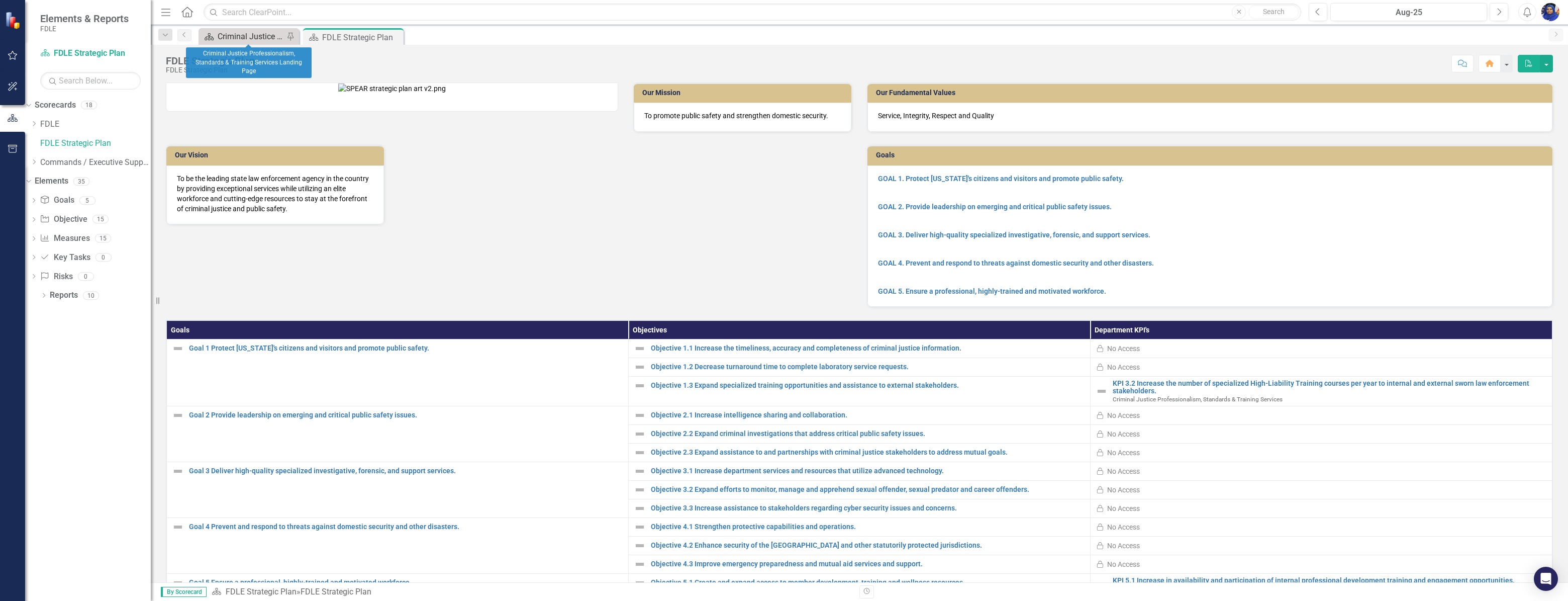
click at [250, 38] on div "Criminal Justice Professionalism, Standards & Training Services Landing Page" at bounding box center [251, 37] width 66 height 13
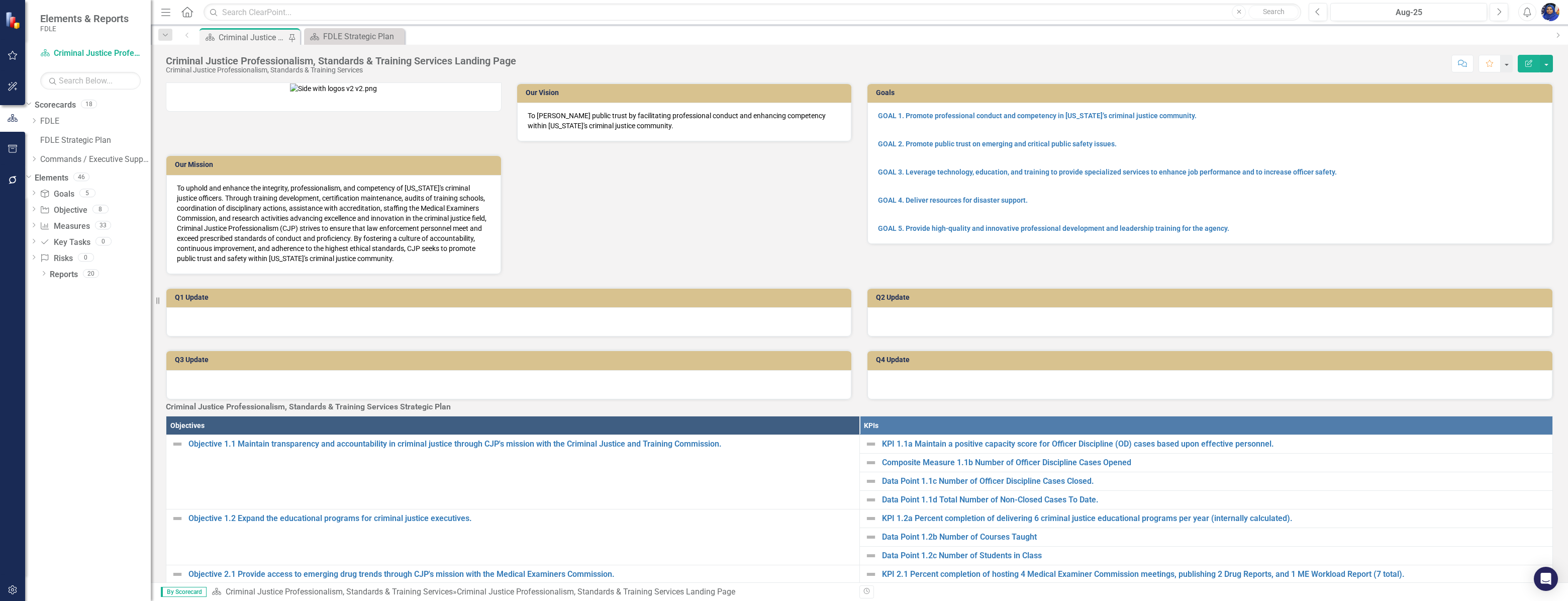
click at [253, 33] on div "Criminal Justice Professionalism, Standards & Training Services Landing Page" at bounding box center [253, 37] width 69 height 13
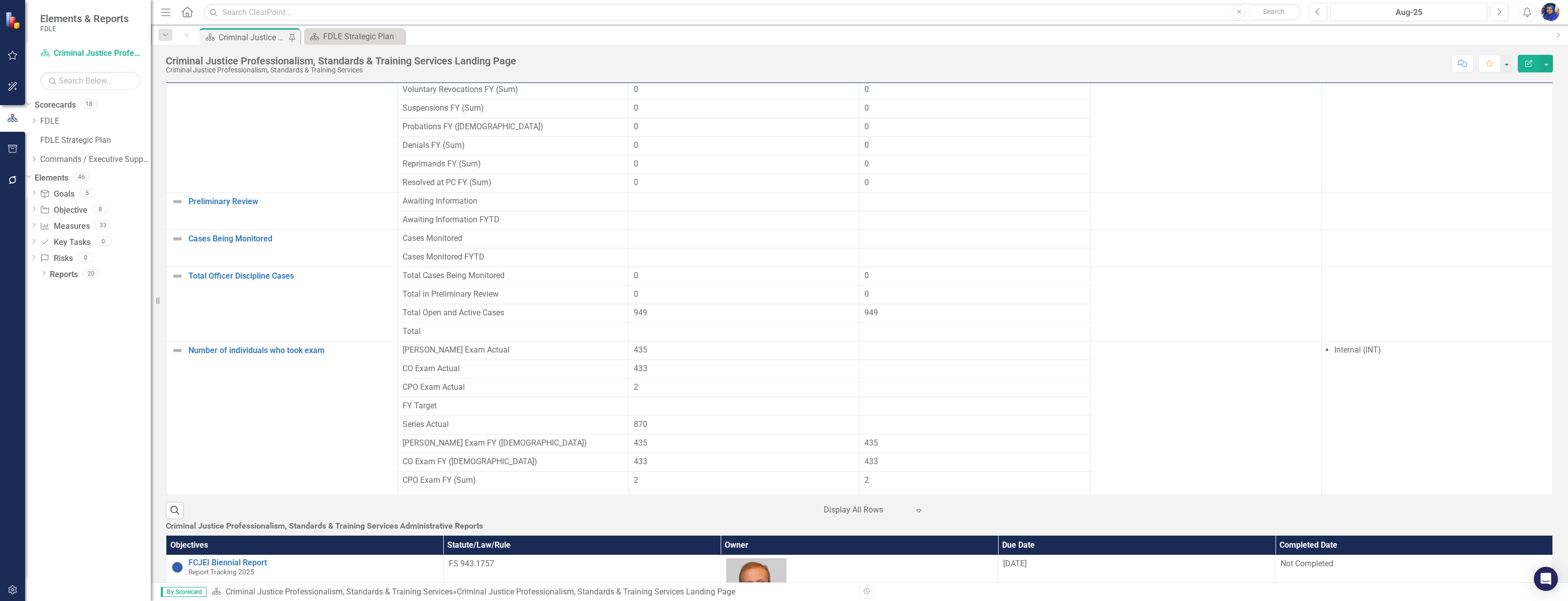
scroll to position [1097, 0]
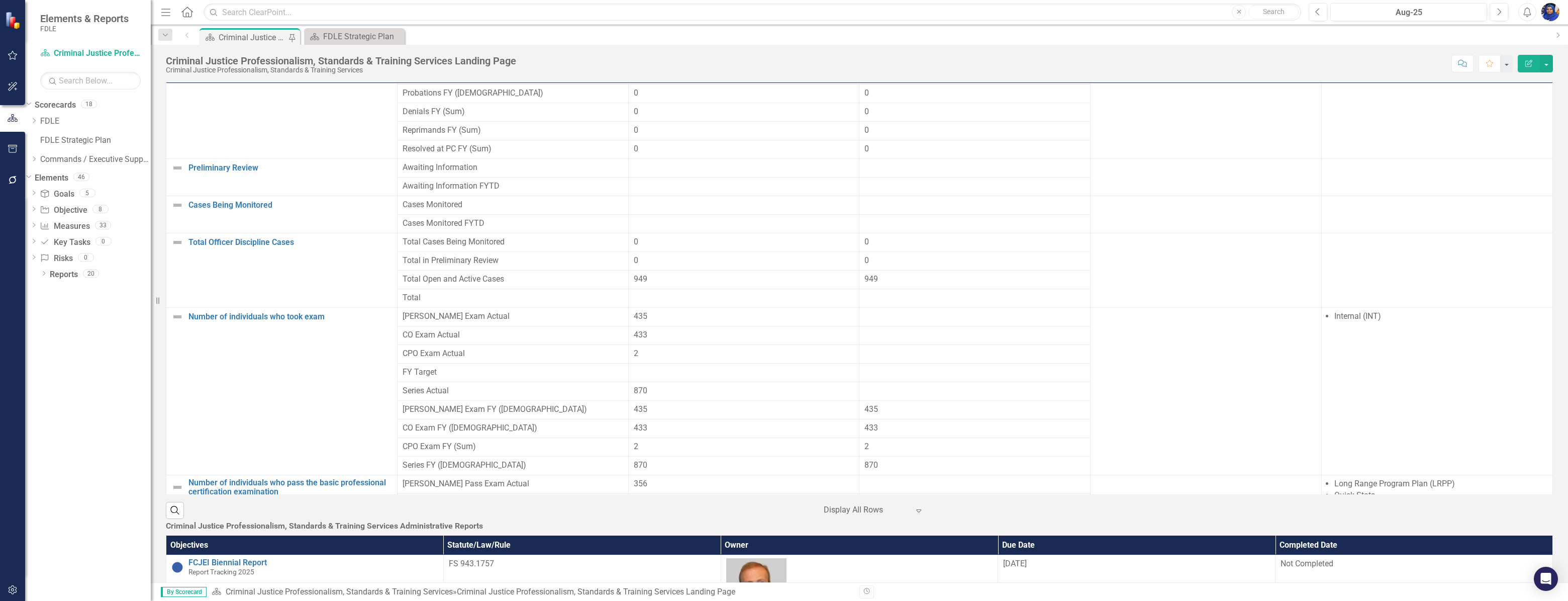
drag, startPoint x: 183, startPoint y: 224, endPoint x: 1060, endPoint y: 290, distance: 879.5
click at [170, 256] on div "Measures Series Name Monthly Data Notes Measure Use [DATE]-25 Aug-25 KPI 1.1a M…" at bounding box center [859, 281] width 1387 height 476
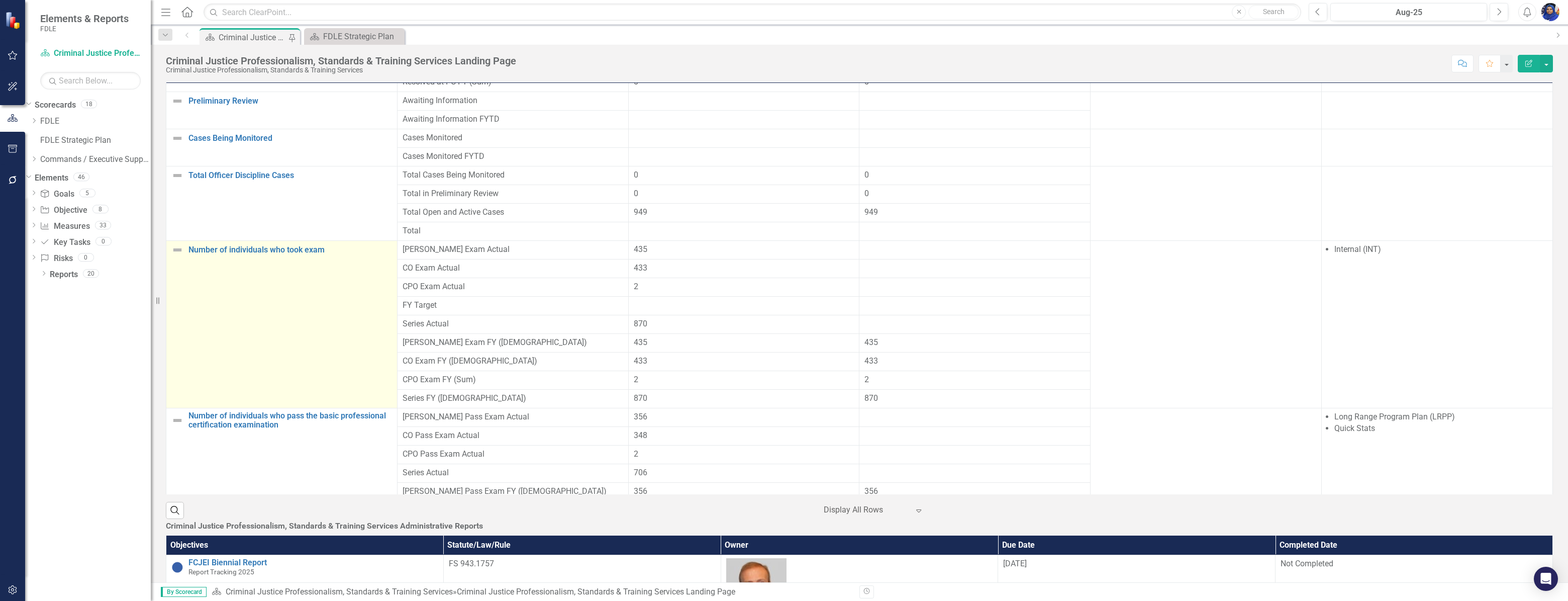
scroll to position [1142, 0]
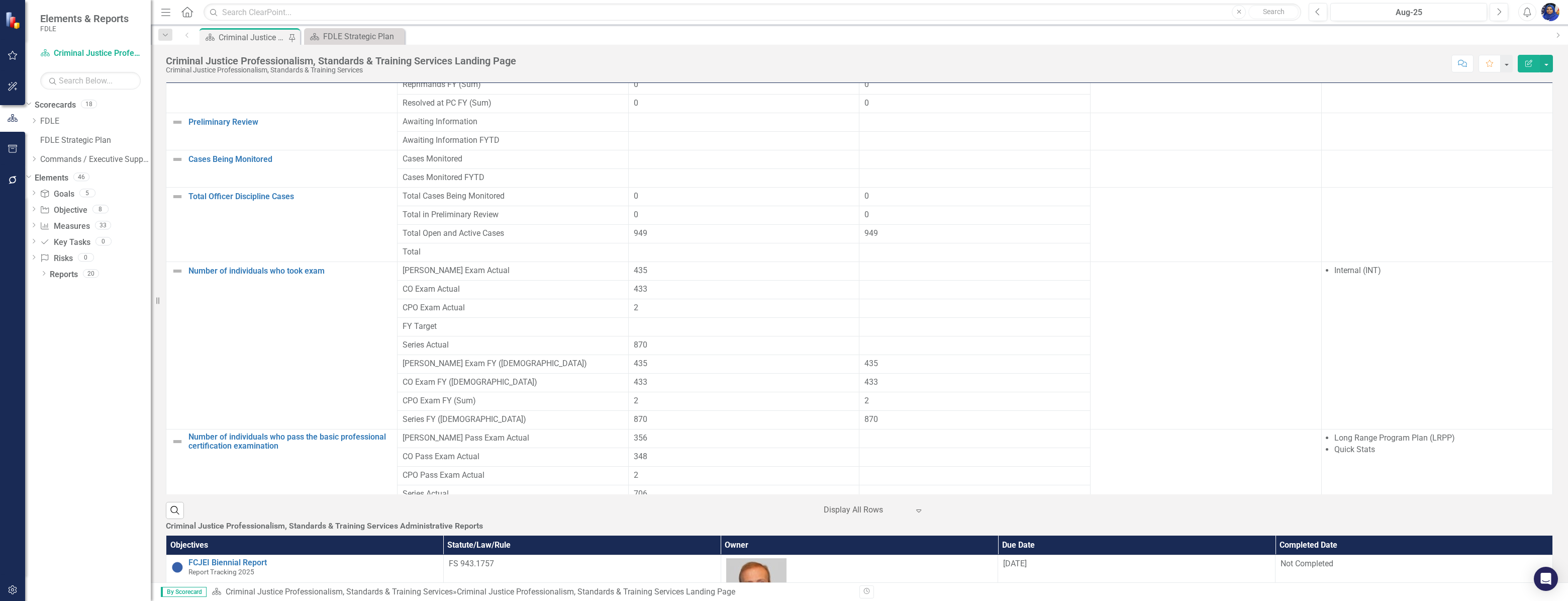
drag, startPoint x: 739, startPoint y: 270, endPoint x: 798, endPoint y: 271, distance: 59.0
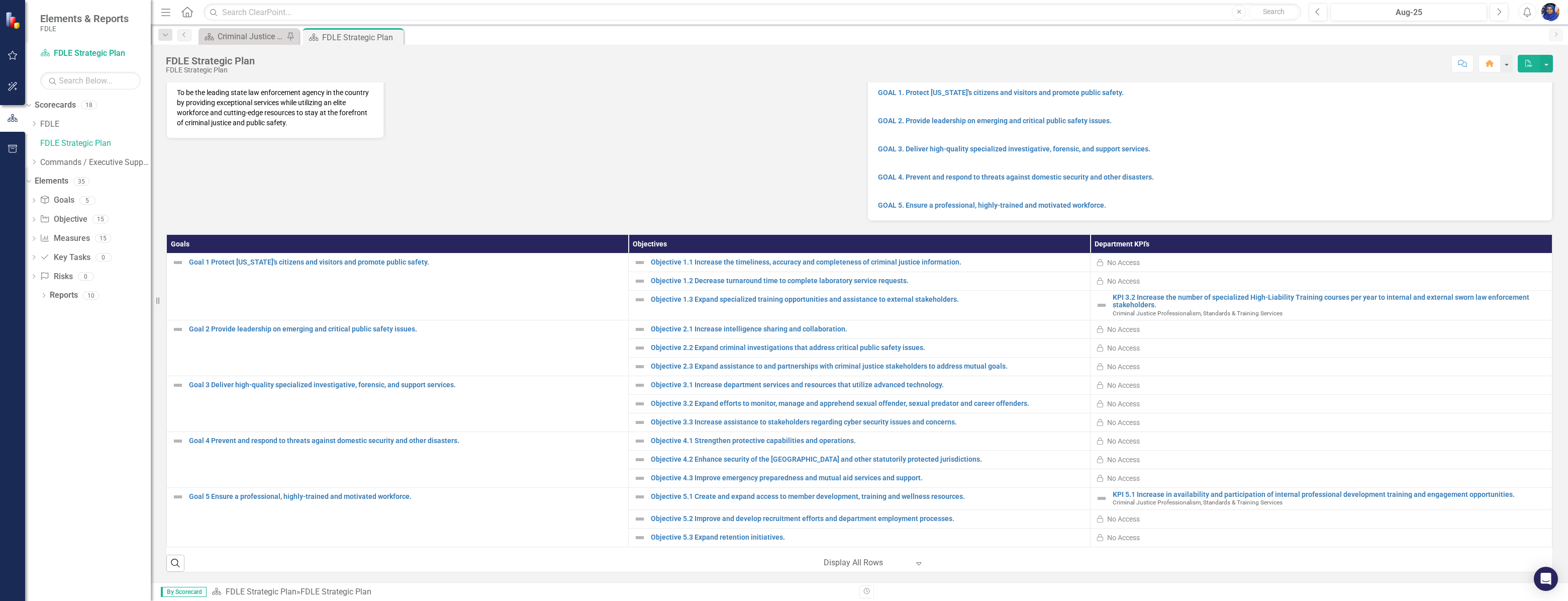
scroll to position [97, 0]
click at [253, 33] on div "Criminal Justice Professionalism, Standards & Training Services Landing Page" at bounding box center [251, 37] width 66 height 13
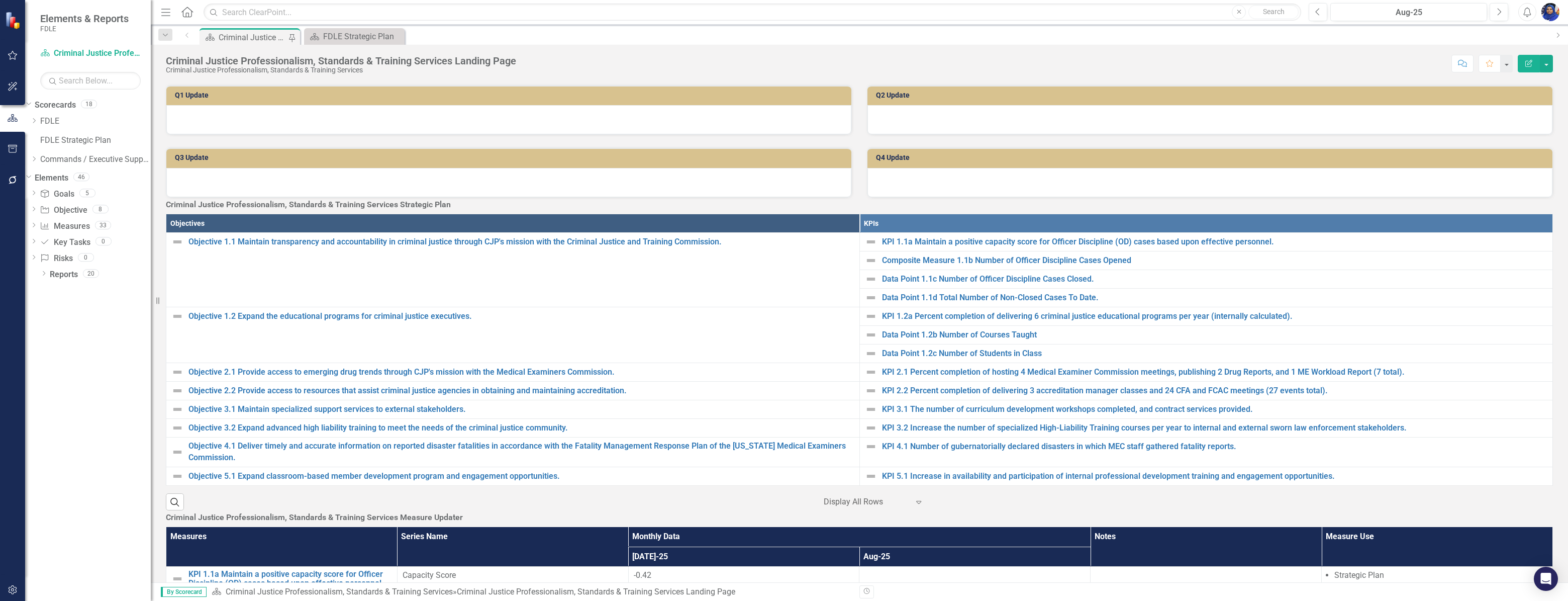
scroll to position [320, 0]
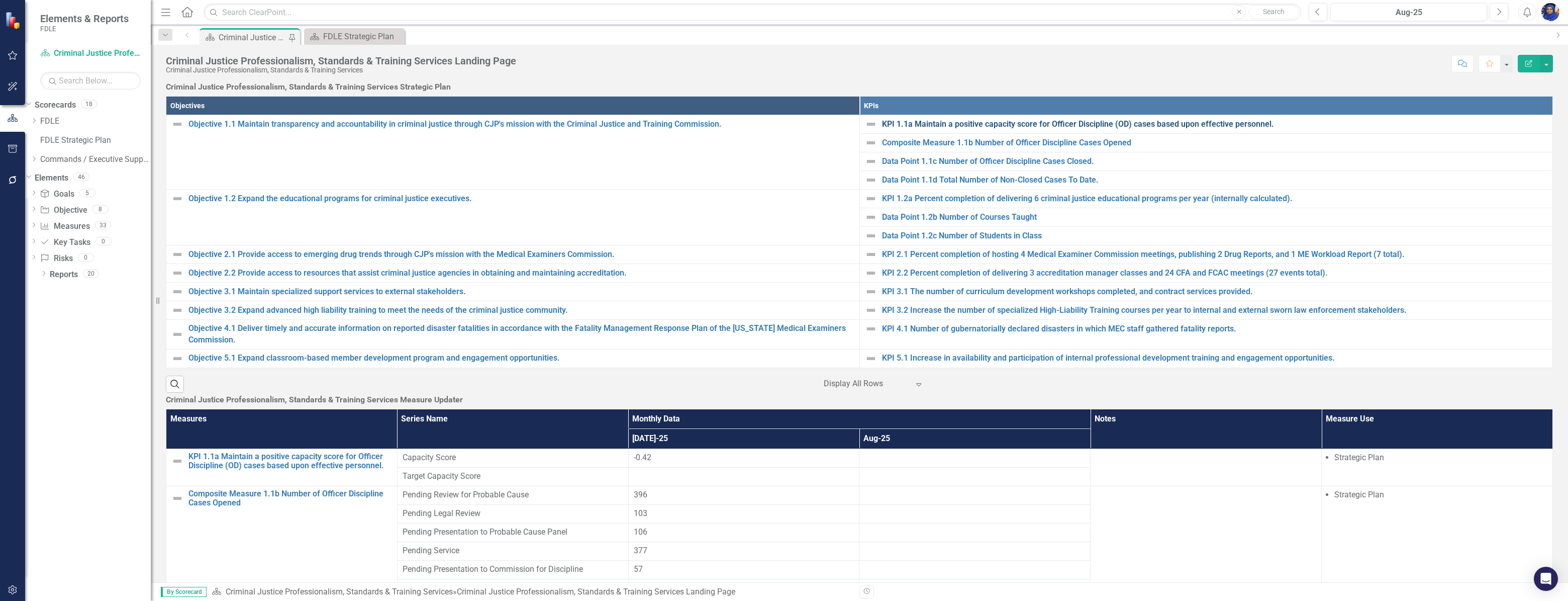
click at [1077, 130] on link "KPI 1.1a Maintain a positive capacity score for Officer Discipline (OD) cases b…" at bounding box center [1215, 124] width 666 height 12
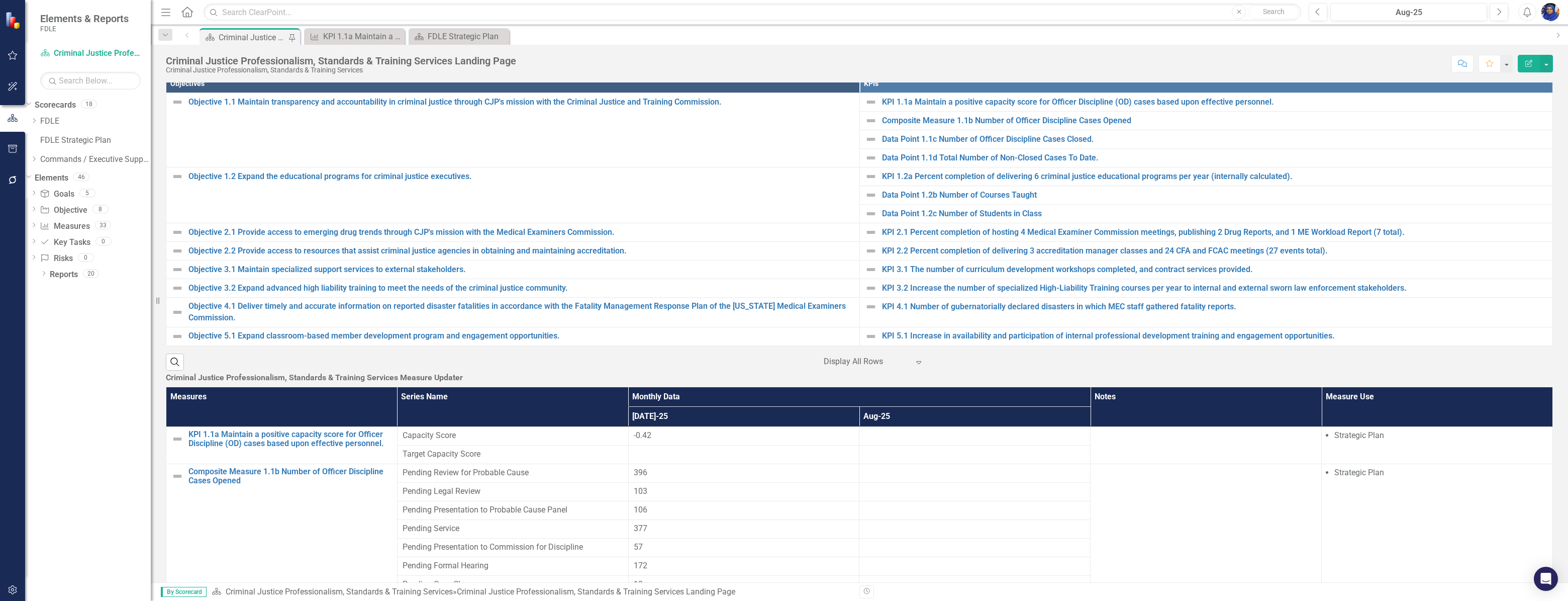
scroll to position [365, 0]
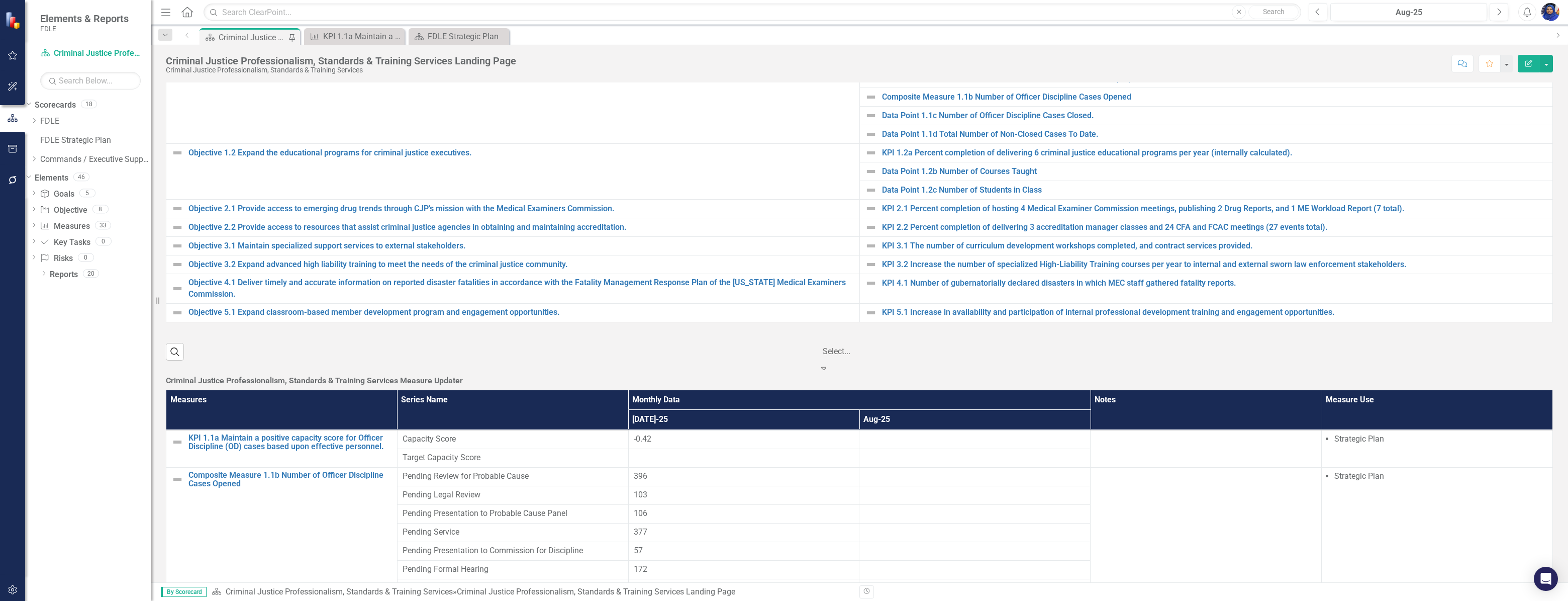
click at [828, 372] on icon "Expand" at bounding box center [824, 368] width 10 height 8
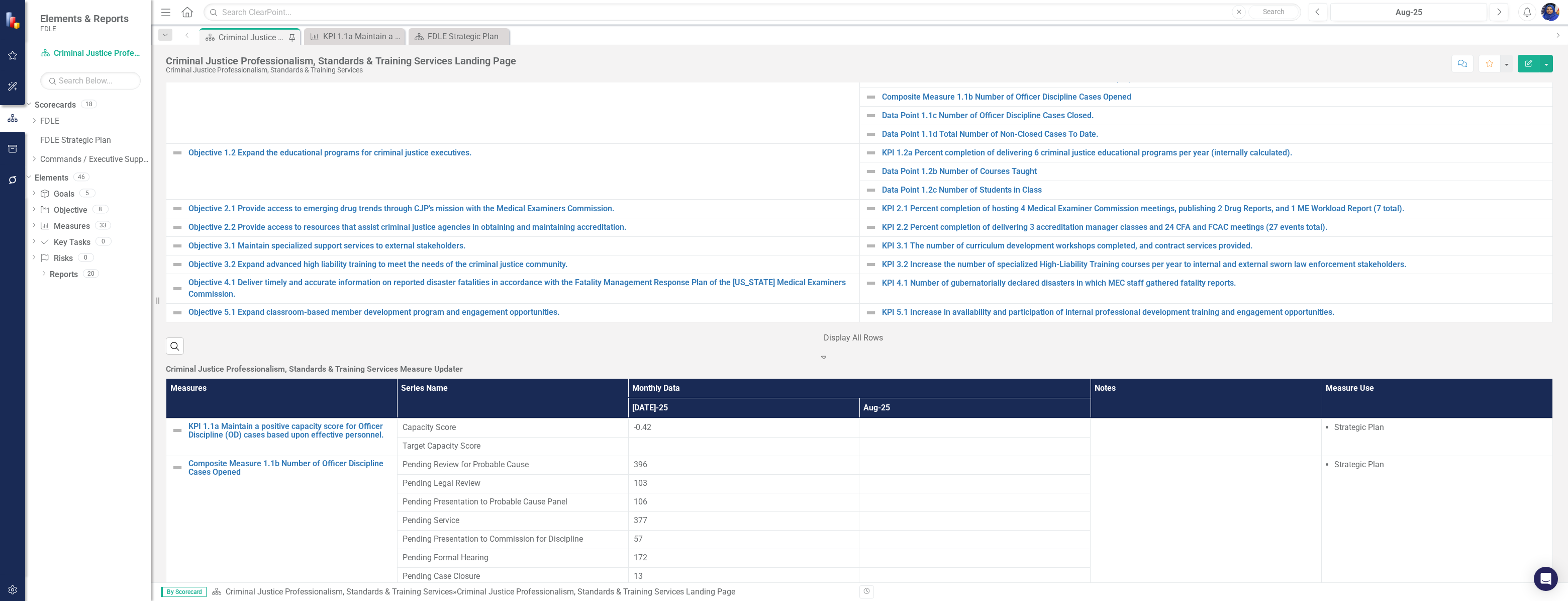
click at [828, 361] on icon "Expand" at bounding box center [824, 357] width 10 height 8
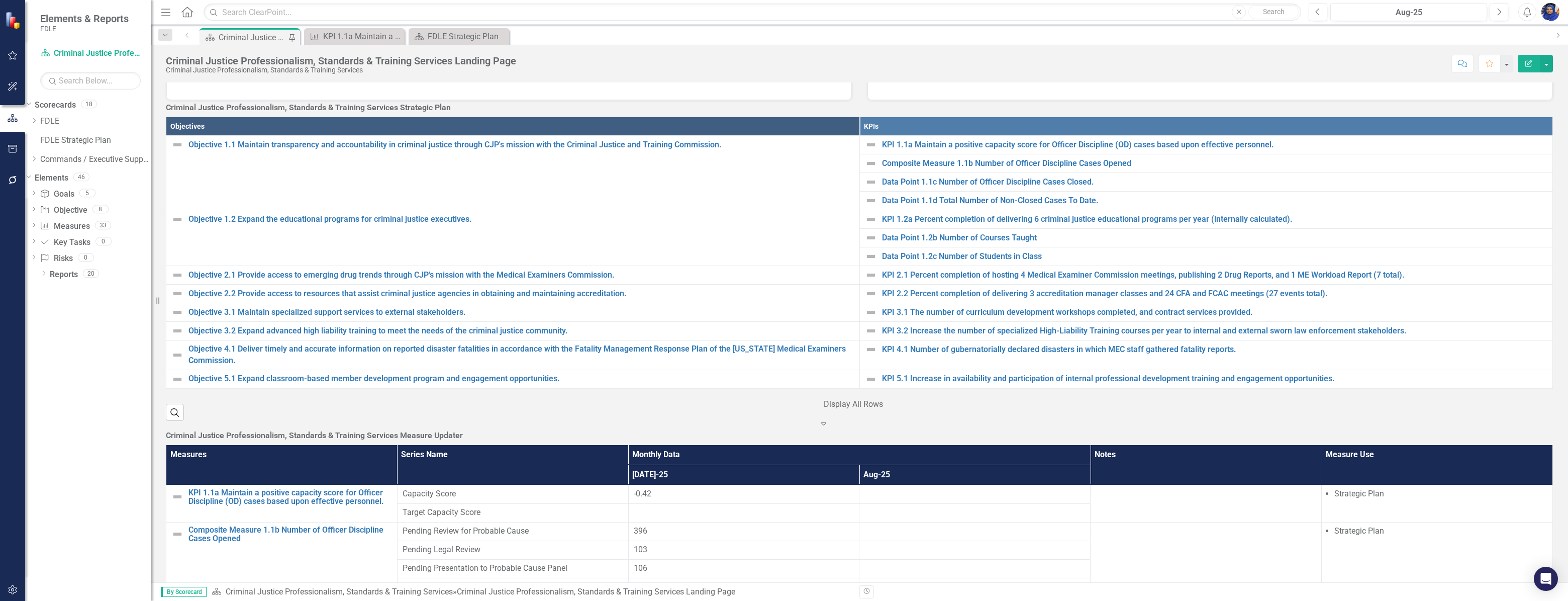
scroll to position [274, 0]
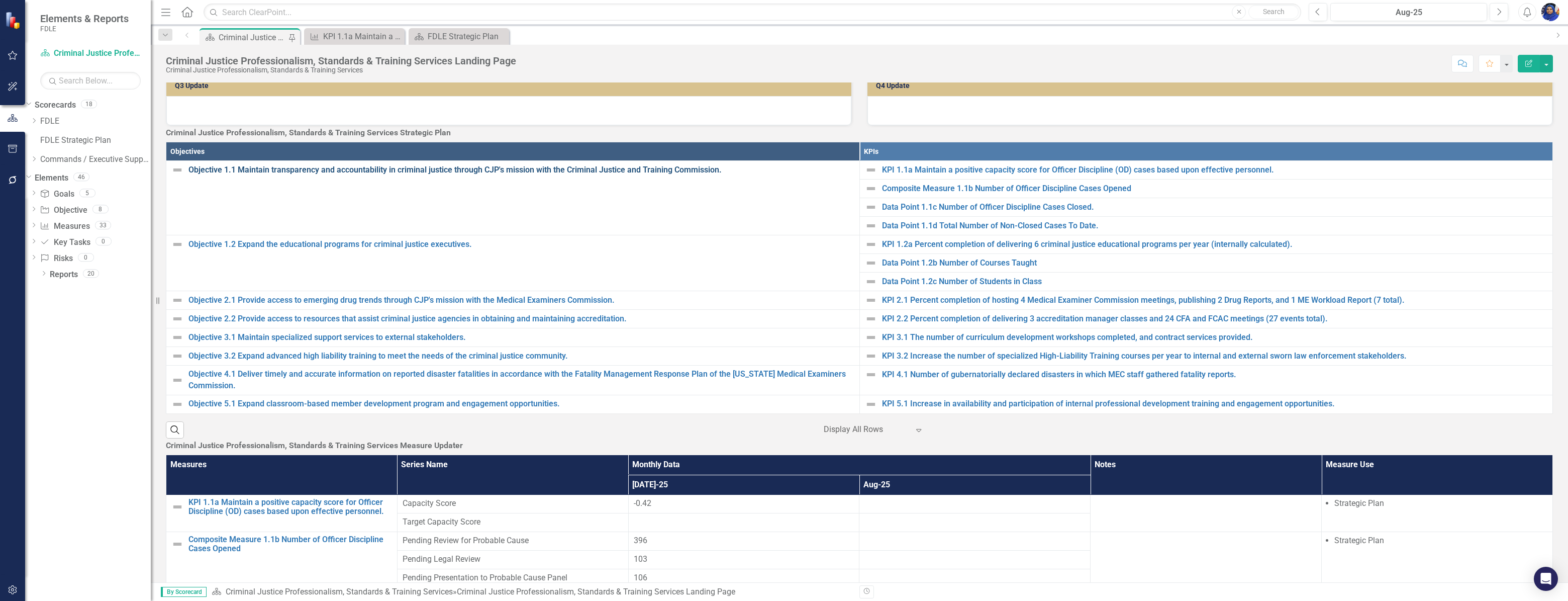
click at [556, 176] on link "Objective 1.1 Maintain transparency and accountability in criminal justice thro…" at bounding box center [522, 170] width 666 height 12
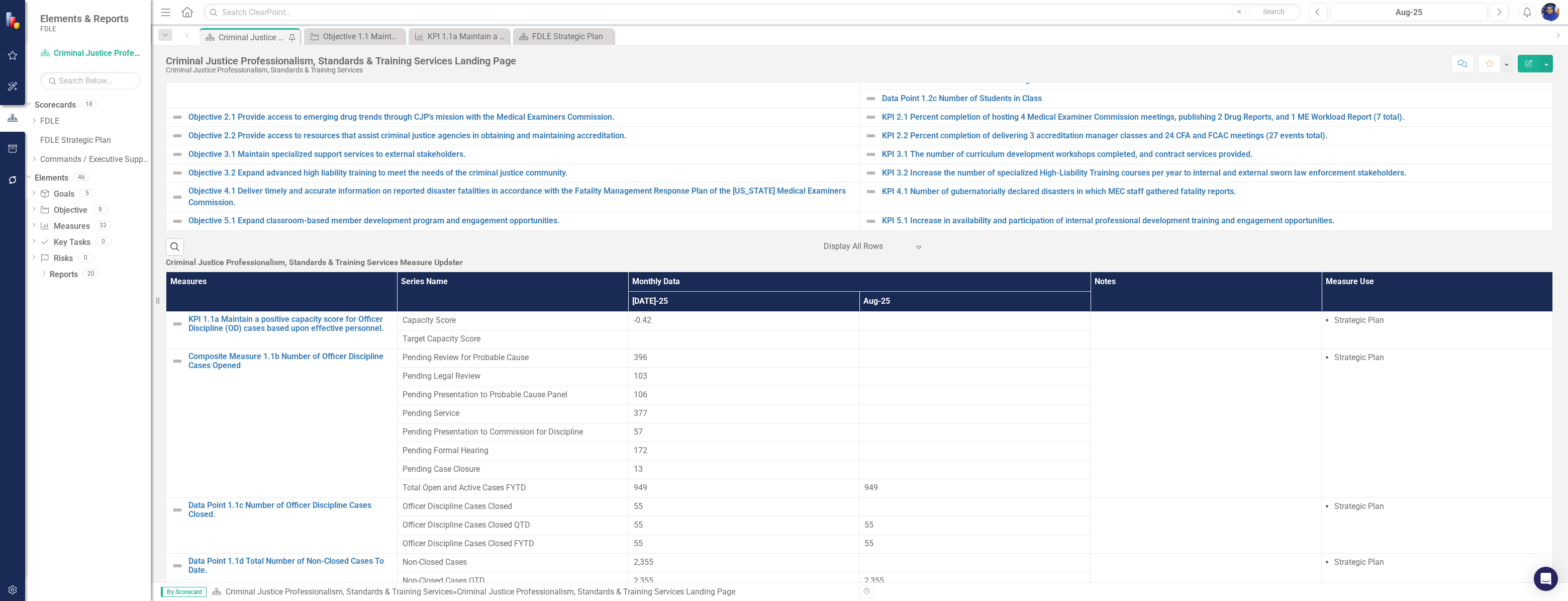
scroll to position [894, 0]
